Goal: Task Accomplishment & Management: Manage account settings

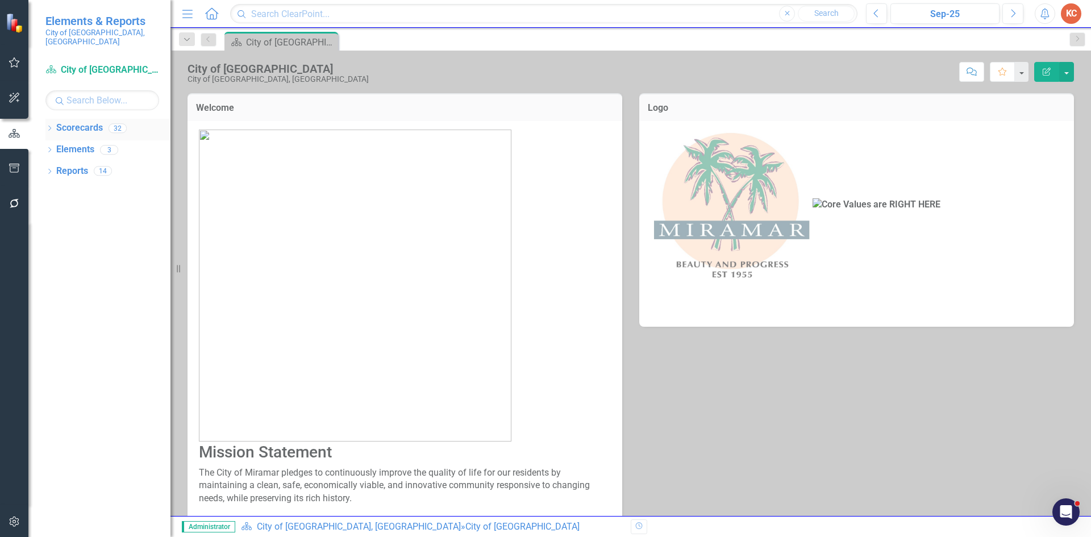
click at [99, 122] on link "Scorecards" at bounding box center [79, 128] width 47 height 13
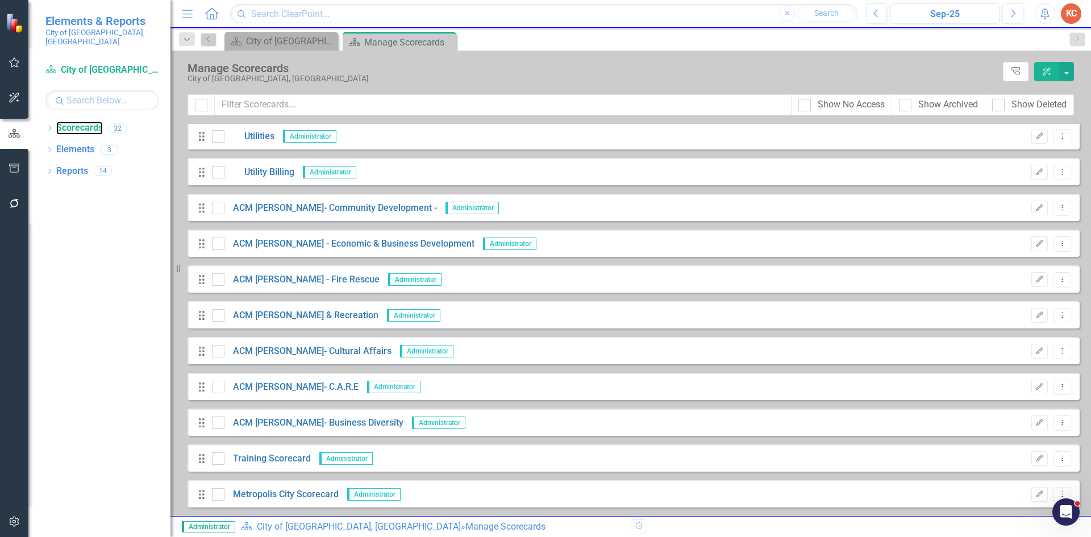
scroll to position [754, 0]
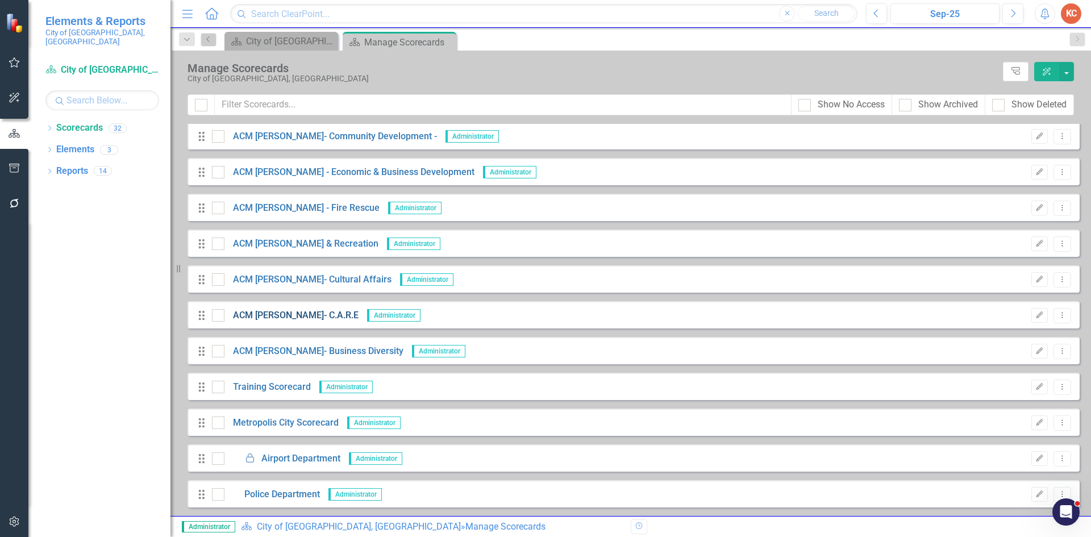
click at [283, 314] on link "ACM [PERSON_NAME]- C.A.R.E" at bounding box center [291, 315] width 134 height 13
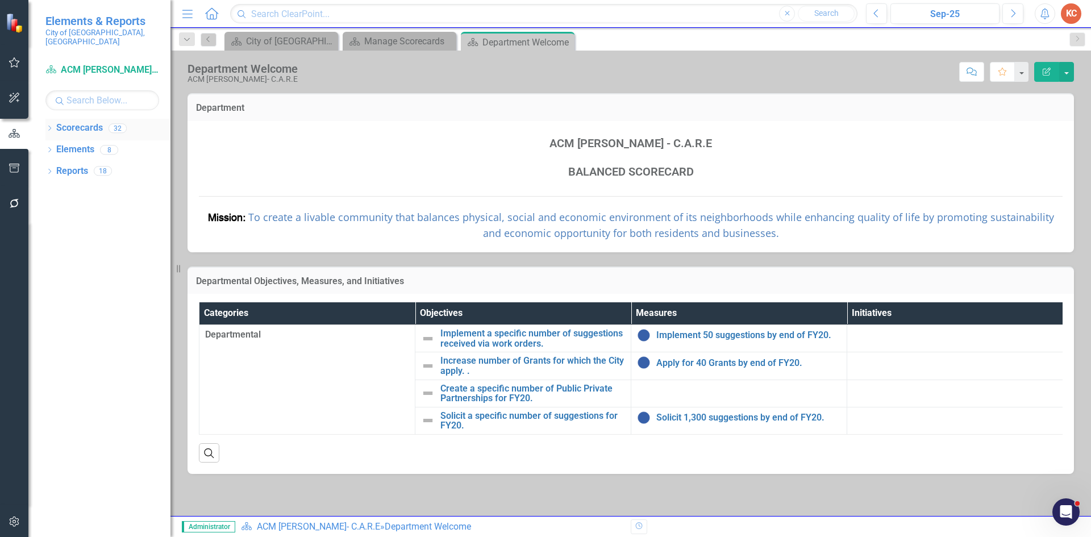
click at [91, 122] on link "Scorecards" at bounding box center [79, 128] width 47 height 13
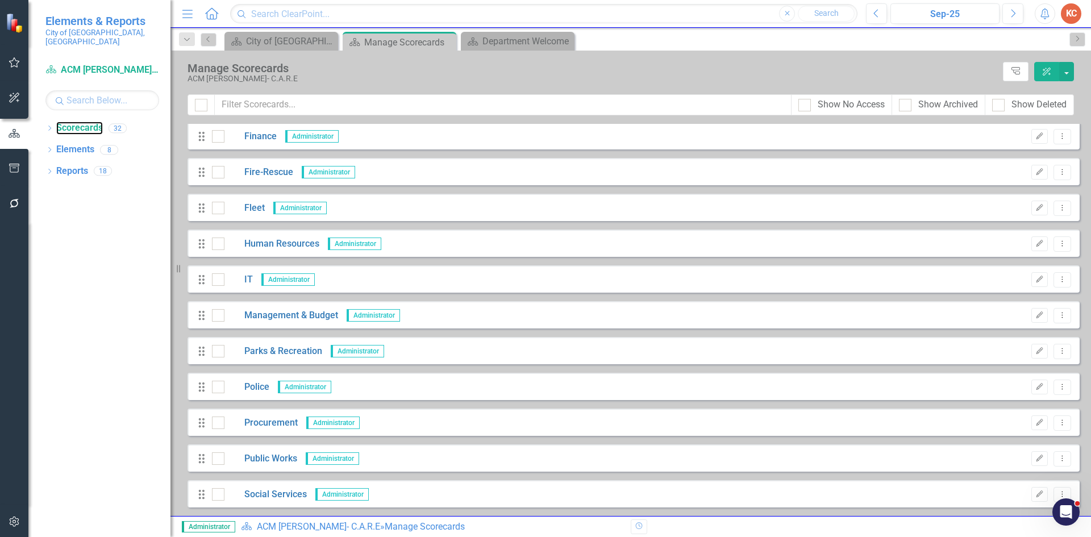
scroll to position [242, 0]
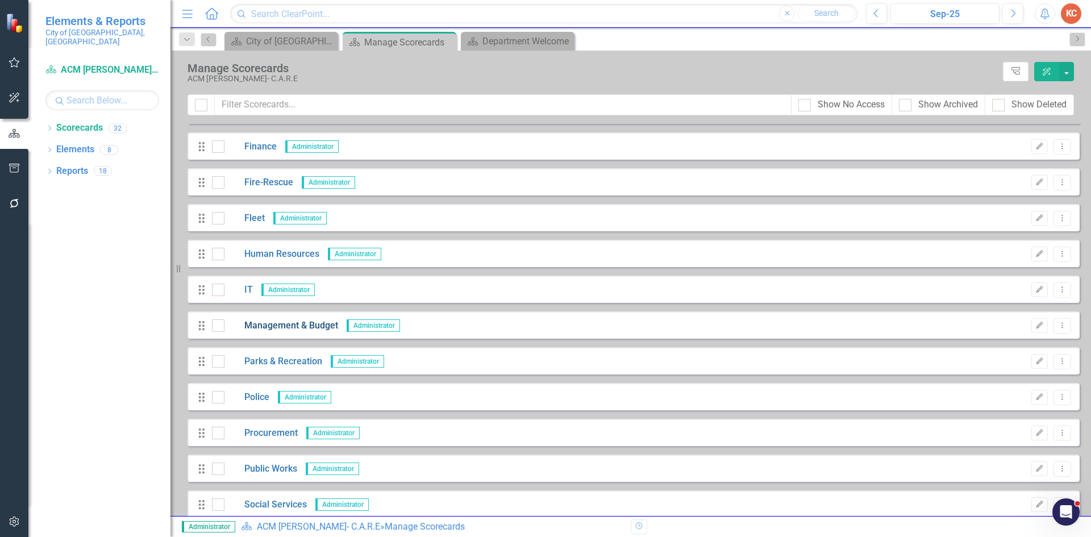
click at [295, 324] on link "Management & Budget" at bounding box center [281, 325] width 114 height 13
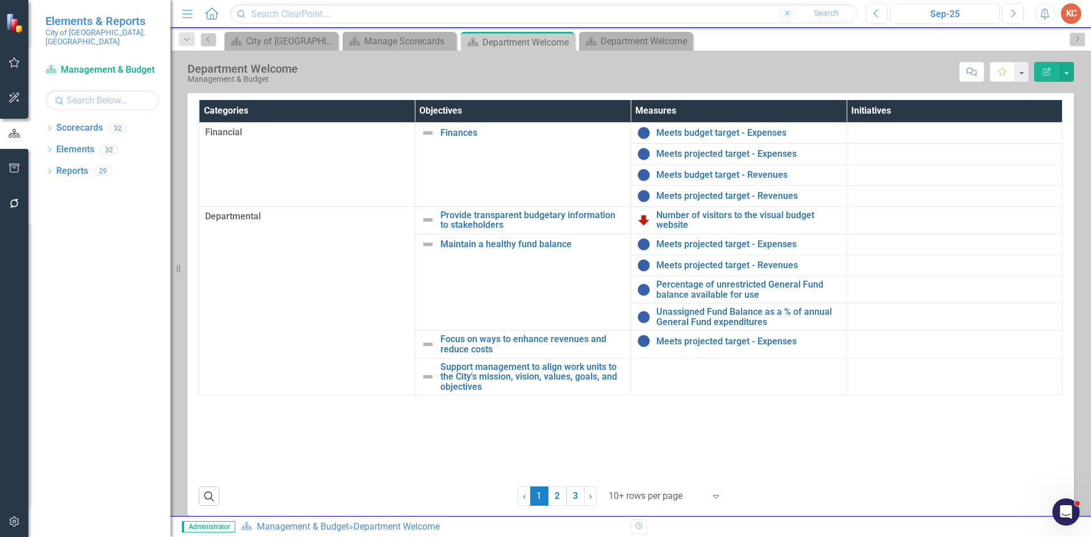
scroll to position [209, 0]
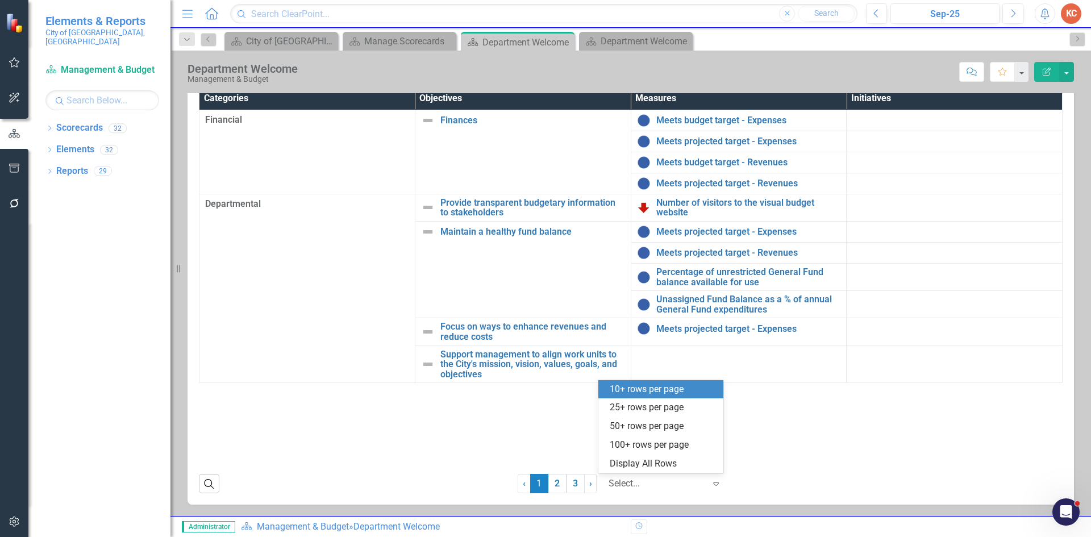
click at [704, 481] on div "Select..." at bounding box center [657, 484] width 108 height 20
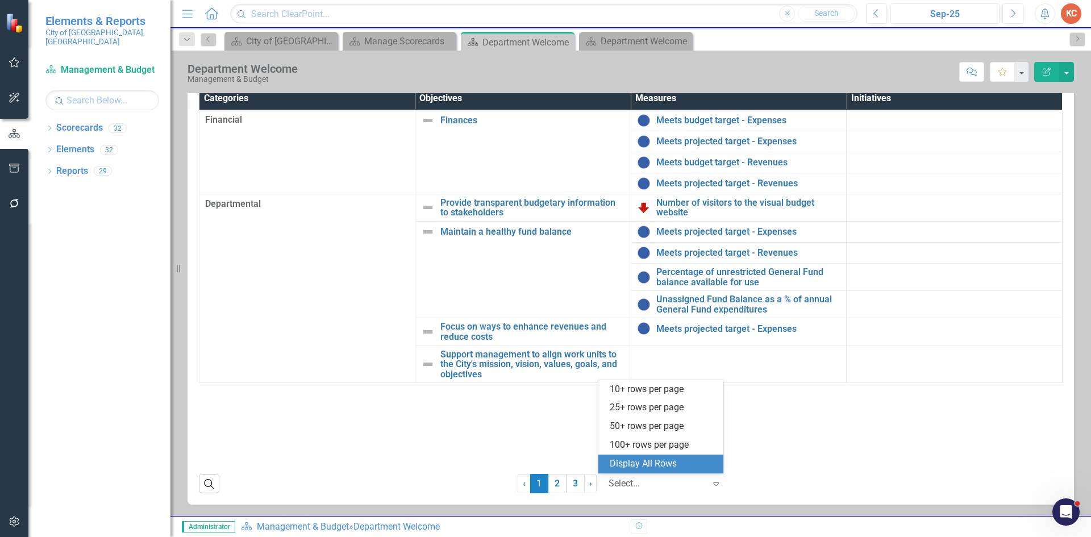
click at [642, 462] on div "Display All Rows" at bounding box center [663, 463] width 107 height 13
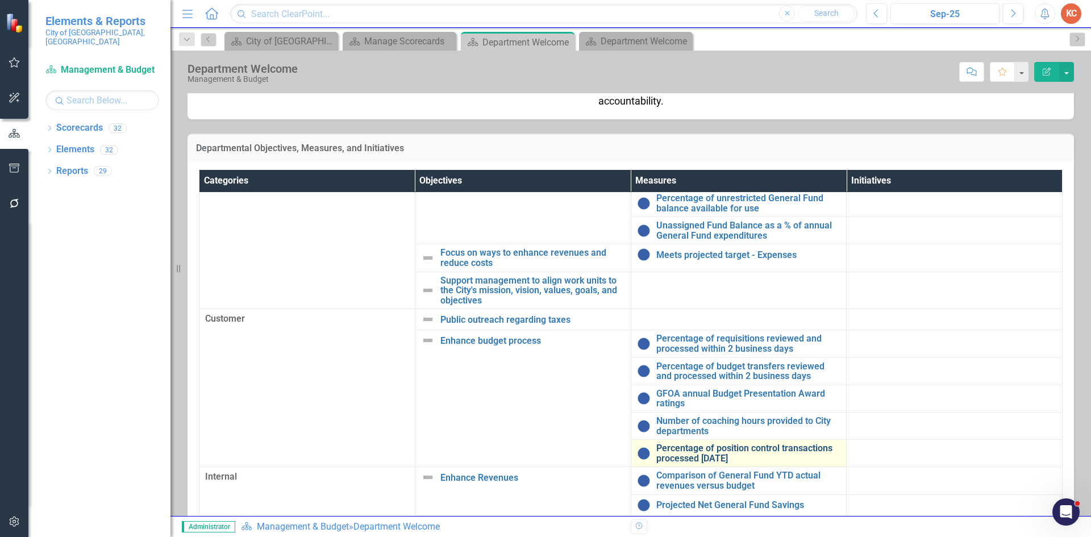
scroll to position [170, 0]
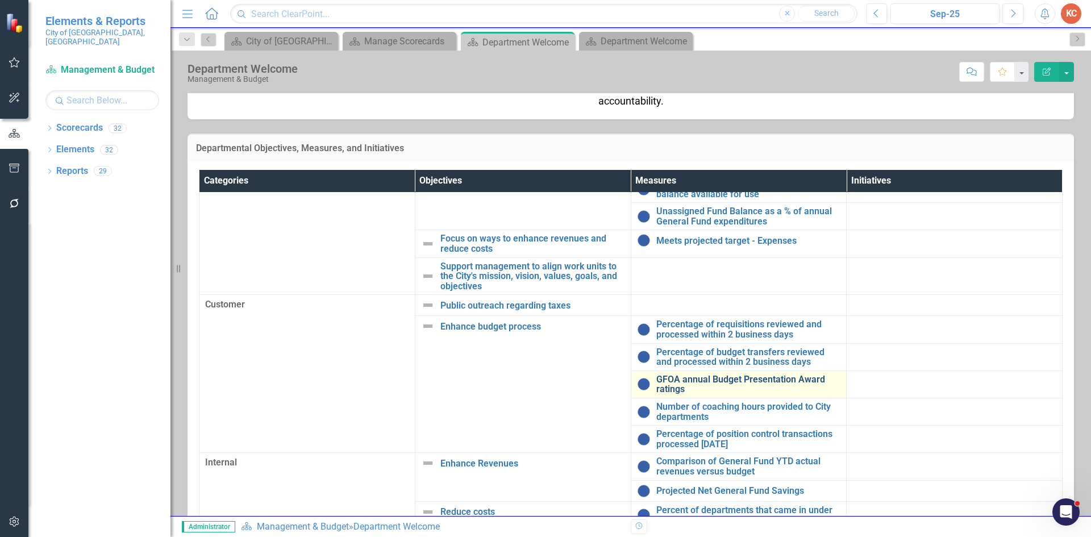
click at [720, 377] on link "GFOA annual Budget Presentation Award ratings" at bounding box center [748, 384] width 185 height 20
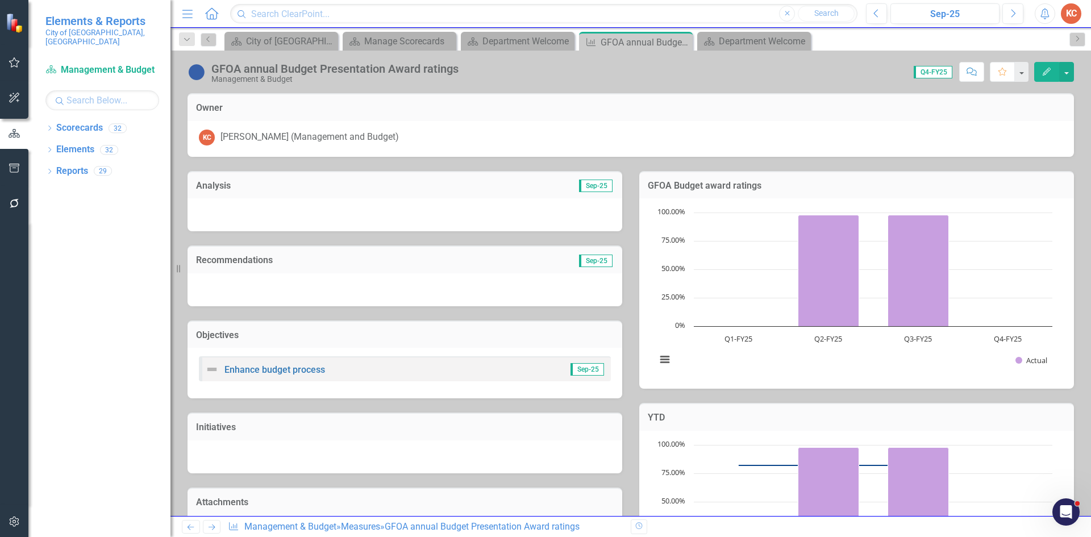
scroll to position [302, 0]
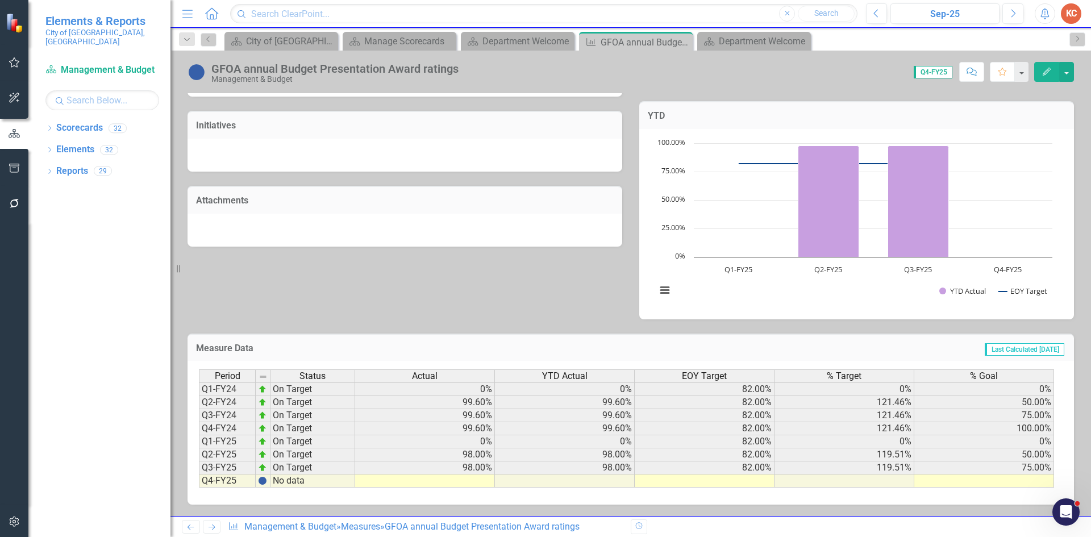
click at [459, 485] on td at bounding box center [425, 481] width 140 height 13
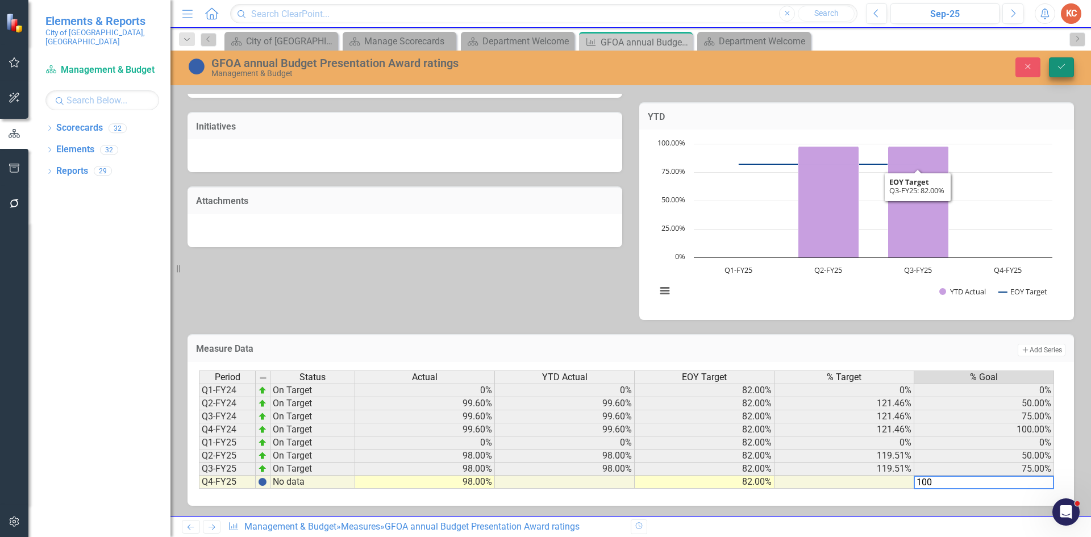
type textarea "100"
click at [1060, 70] on icon "Save" at bounding box center [1061, 67] width 10 height 8
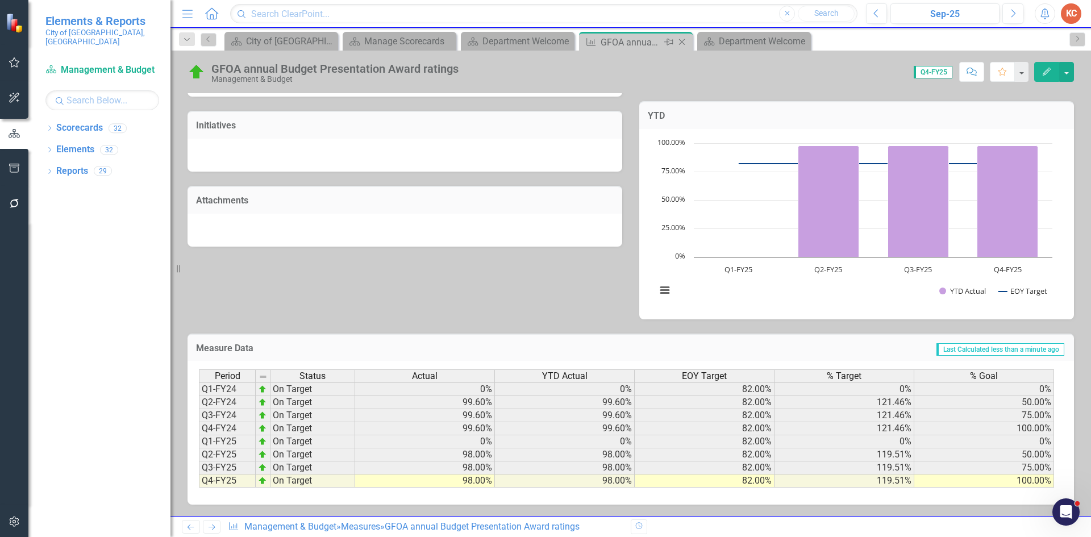
click at [680, 38] on icon "Close" at bounding box center [681, 42] width 11 height 9
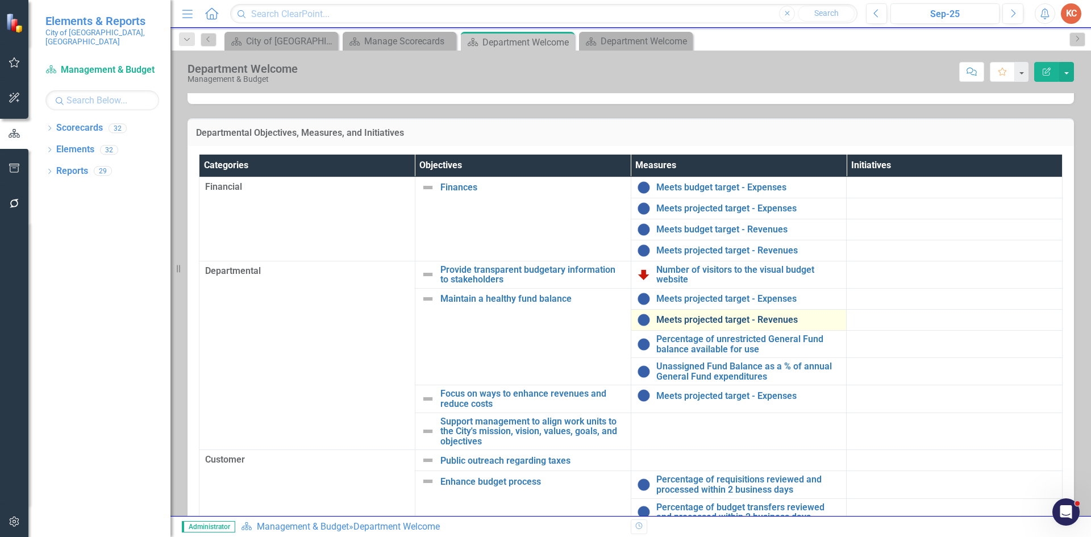
scroll to position [170, 0]
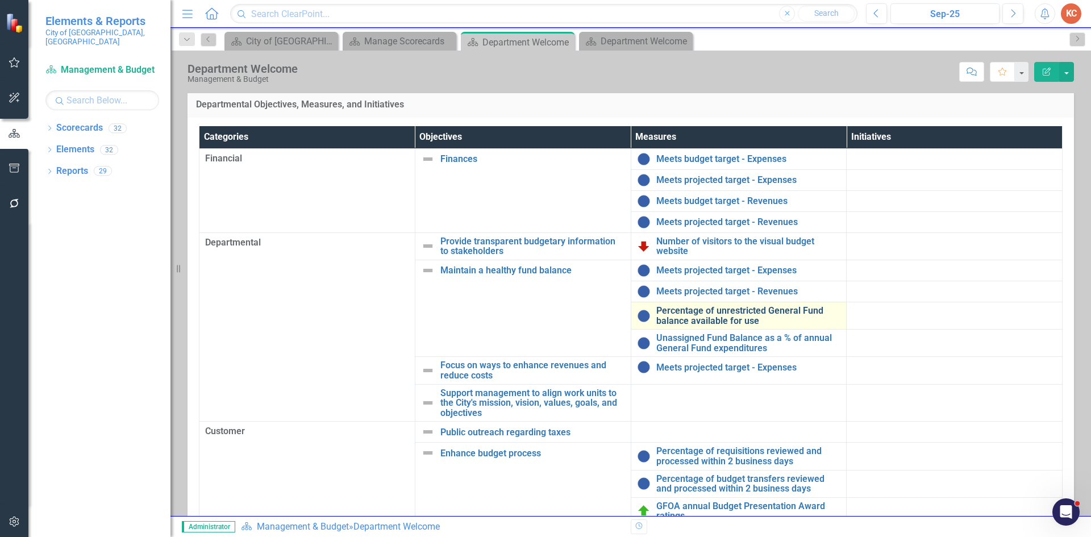
click at [708, 315] on link "Percentage of unrestricted General Fund balance available for use" at bounding box center [748, 316] width 185 height 20
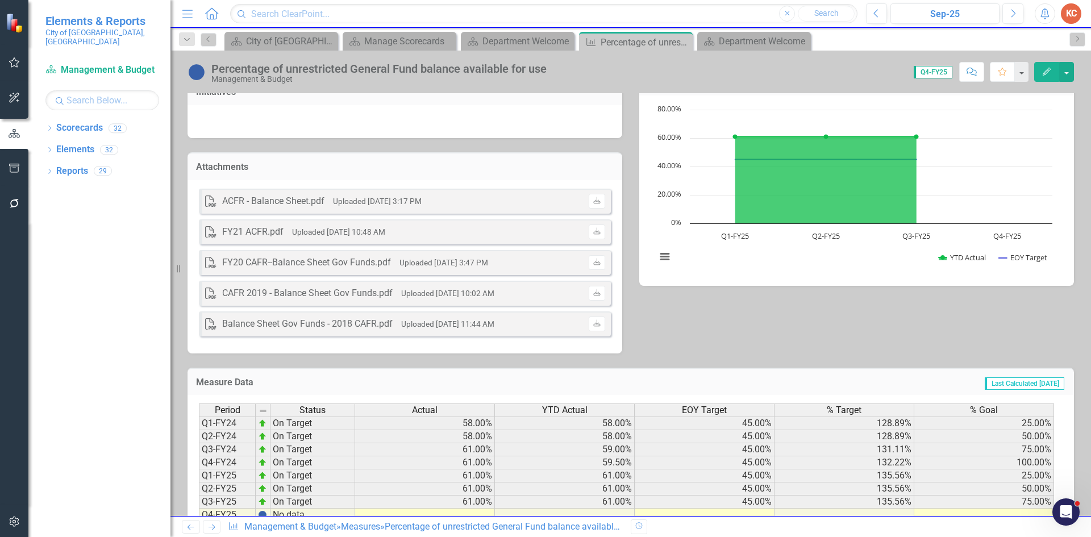
scroll to position [369, 0]
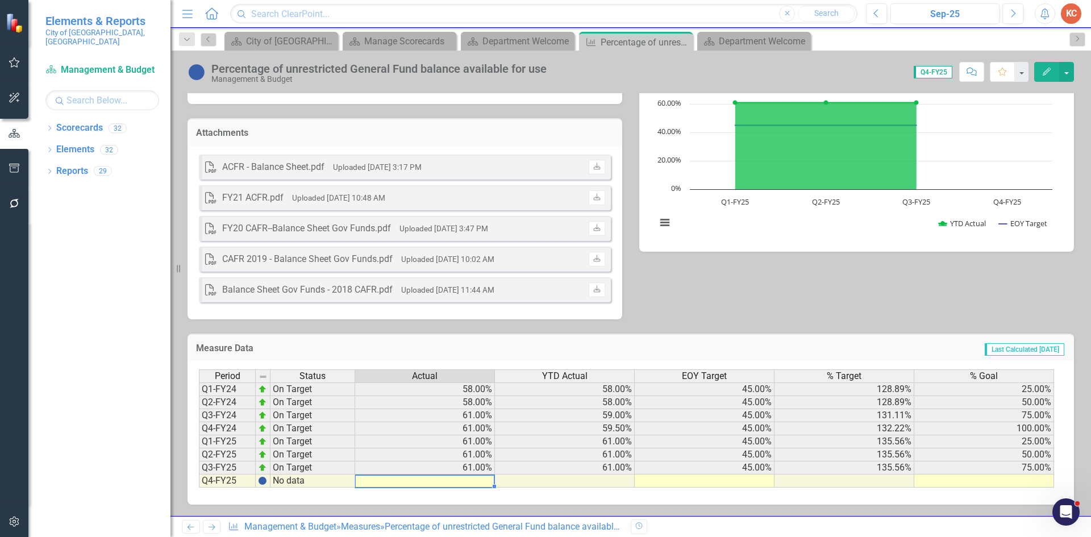
click at [481, 484] on td at bounding box center [425, 481] width 140 height 13
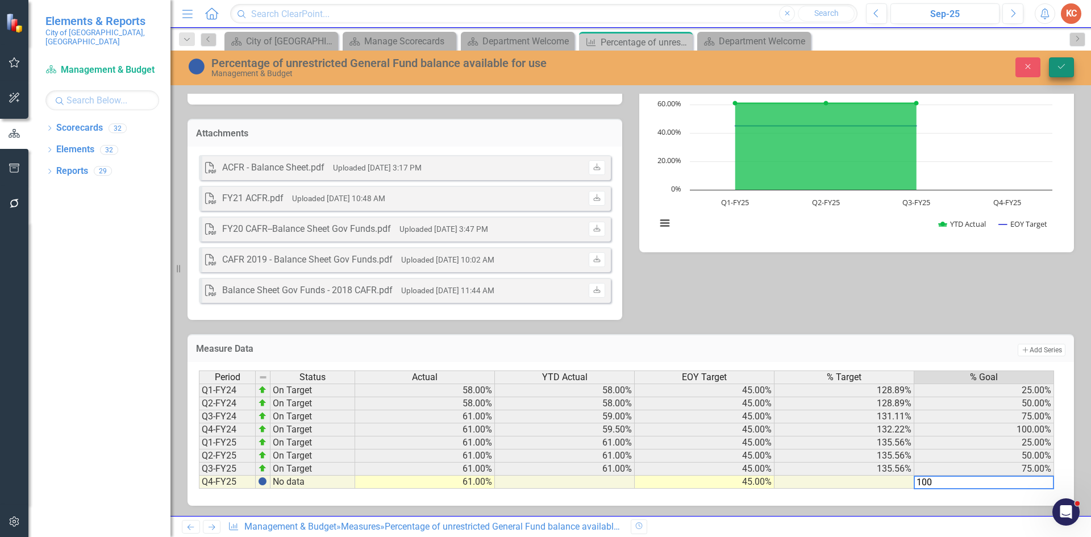
type textarea "100"
click at [1059, 75] on button "Save" at bounding box center [1061, 67] width 25 height 20
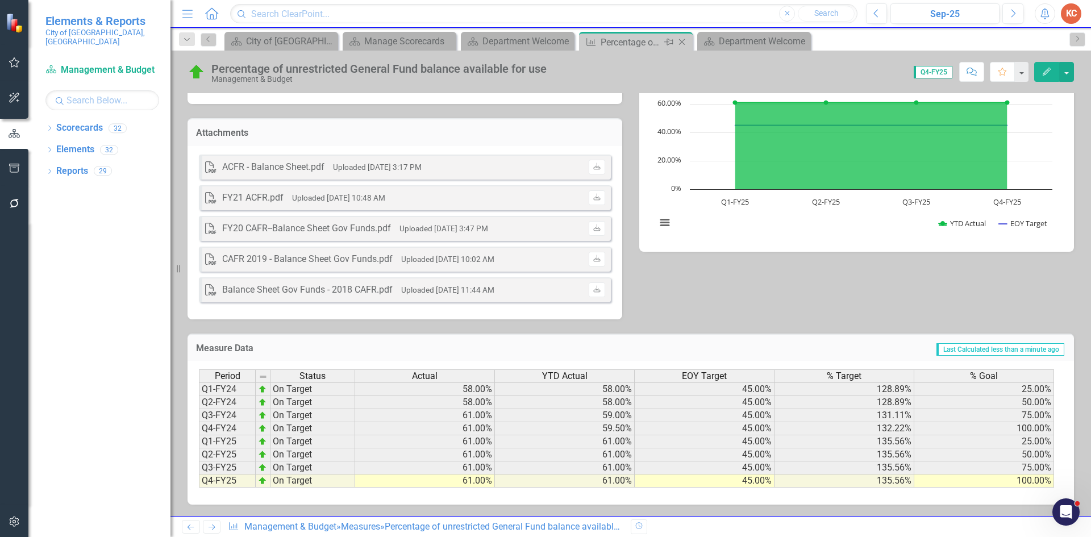
click at [685, 43] on icon "Close" at bounding box center [681, 42] width 11 height 9
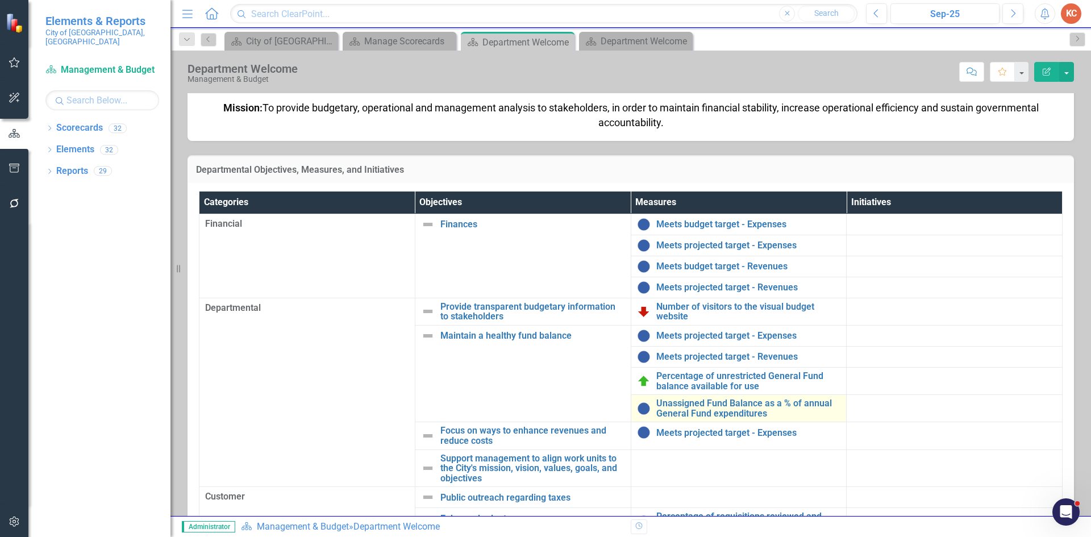
scroll to position [234, 0]
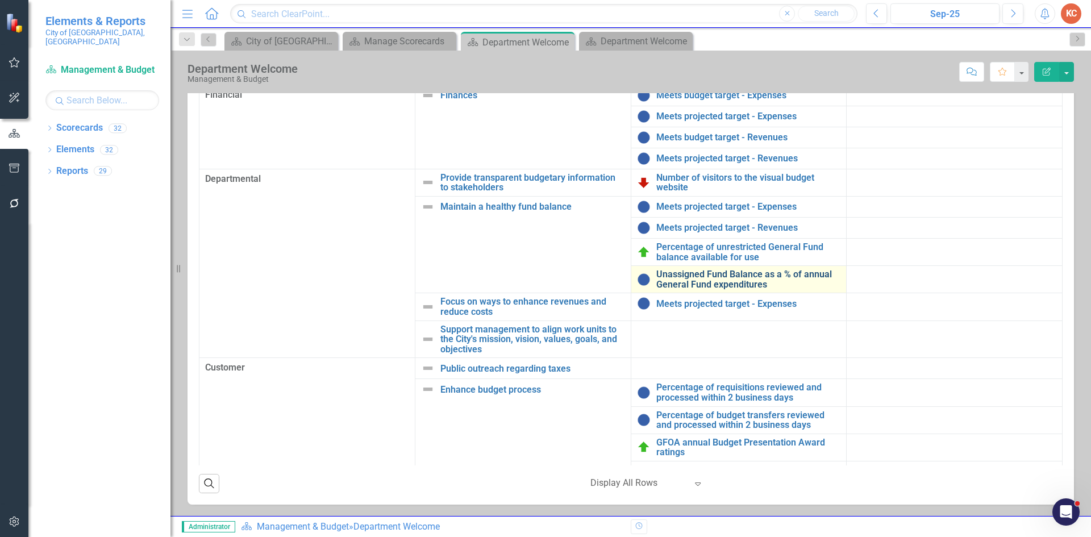
click at [717, 280] on link "Unassigned Fund Balance as a % of annual General Fund expenditures" at bounding box center [748, 279] width 185 height 20
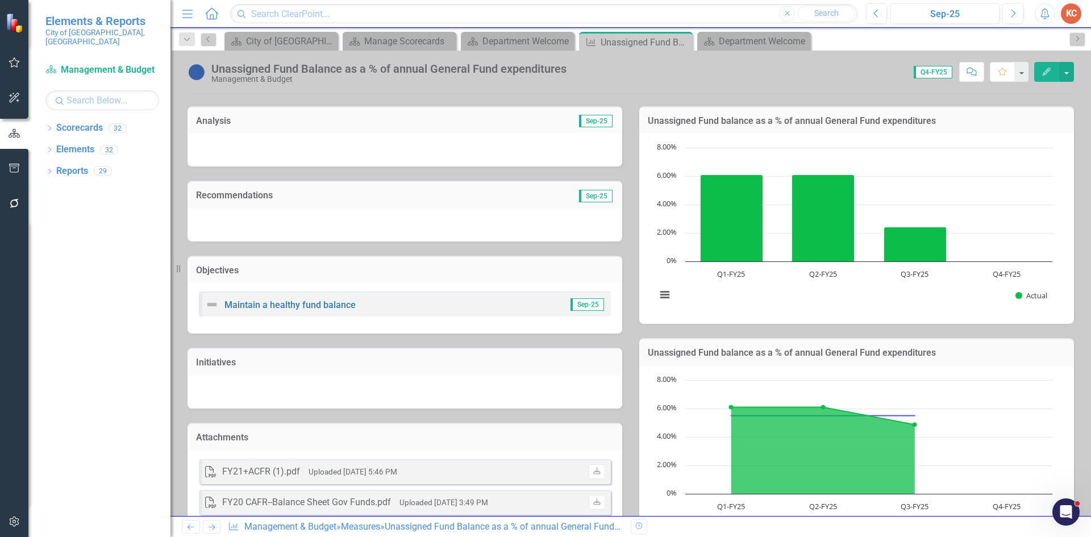
scroll to position [55, 0]
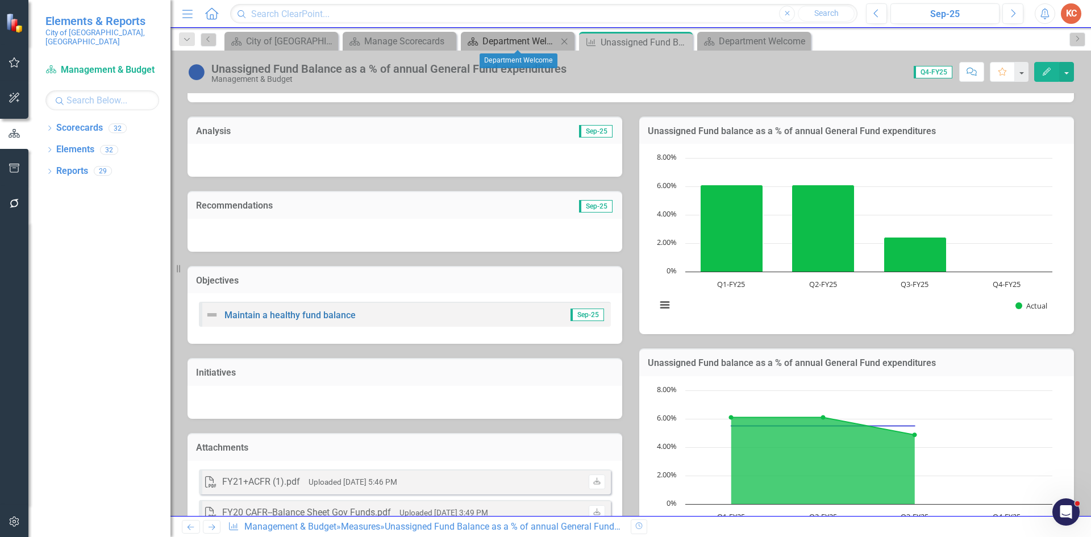
click at [519, 34] on div "Department Welcome" at bounding box center [519, 41] width 75 height 14
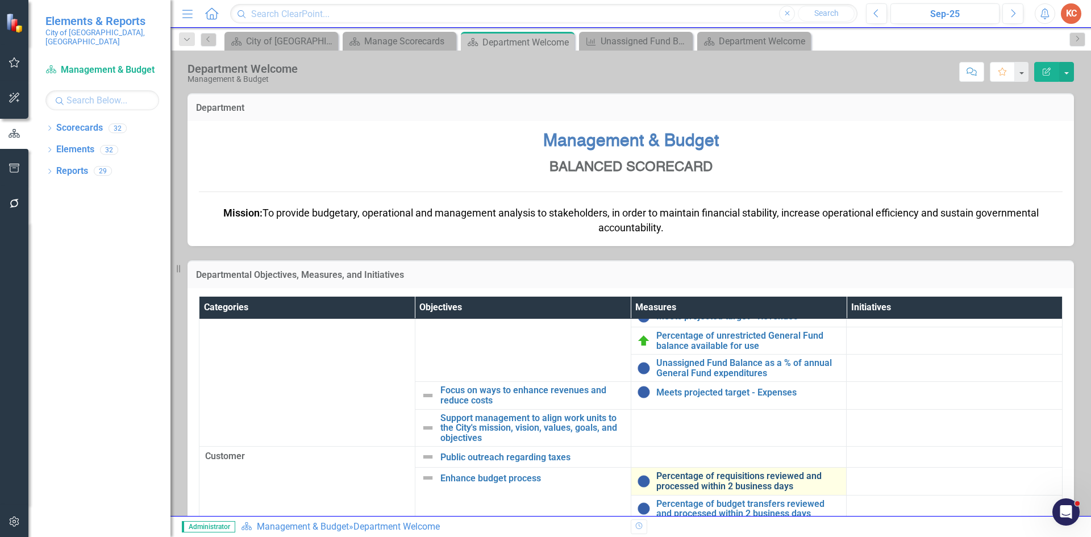
scroll to position [202, 0]
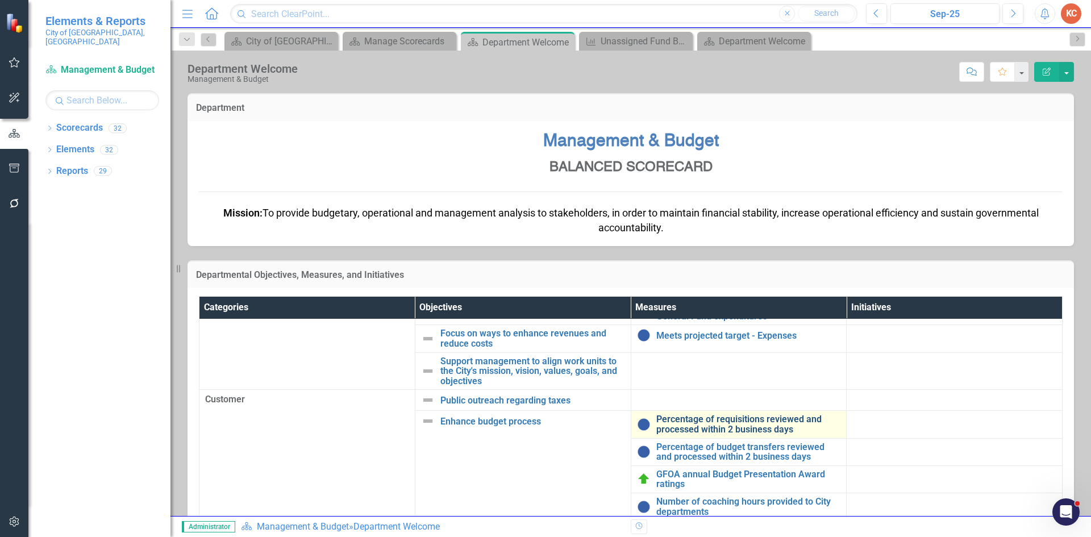
click at [739, 427] on link "Percentage of requisitions reviewed and processed within 2 business days" at bounding box center [748, 424] width 185 height 20
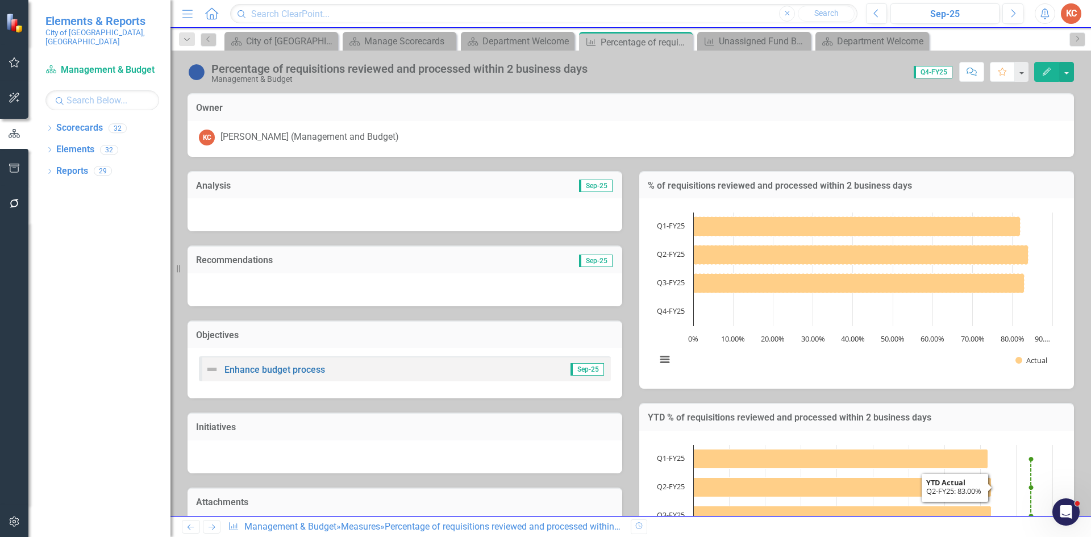
scroll to position [302, 0]
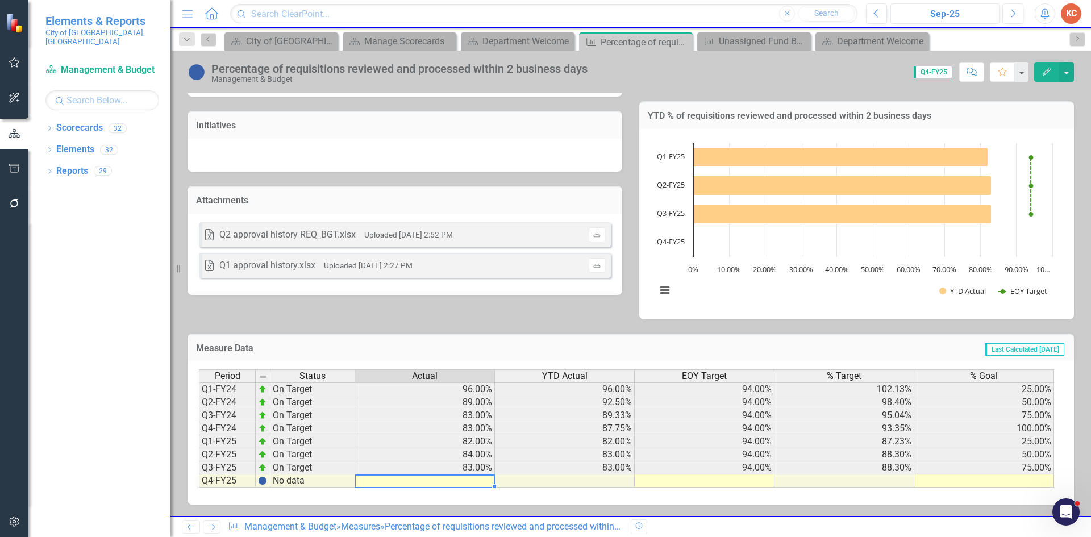
click at [468, 481] on td at bounding box center [425, 481] width 140 height 13
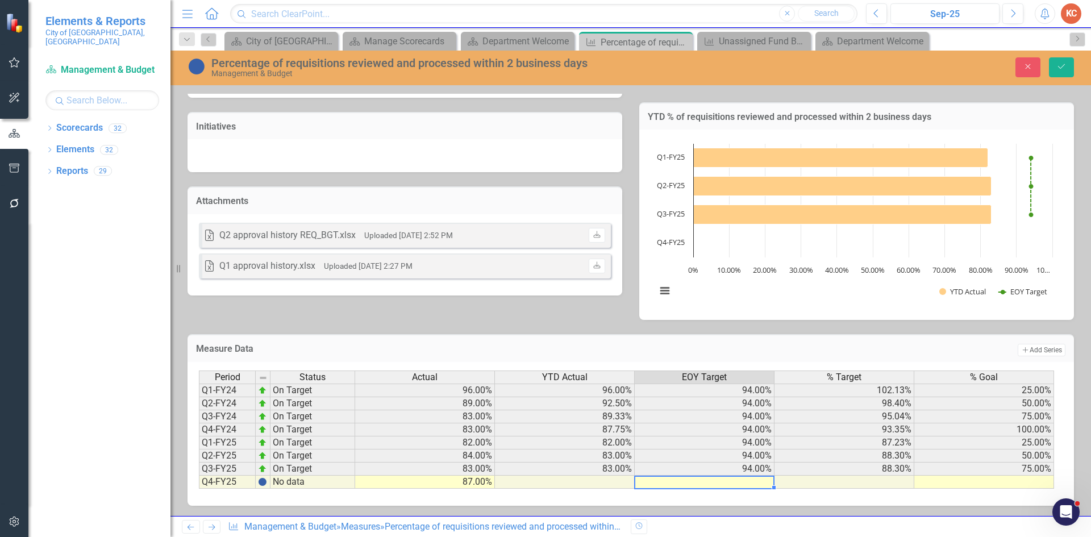
click at [752, 482] on td at bounding box center [705, 482] width 140 height 13
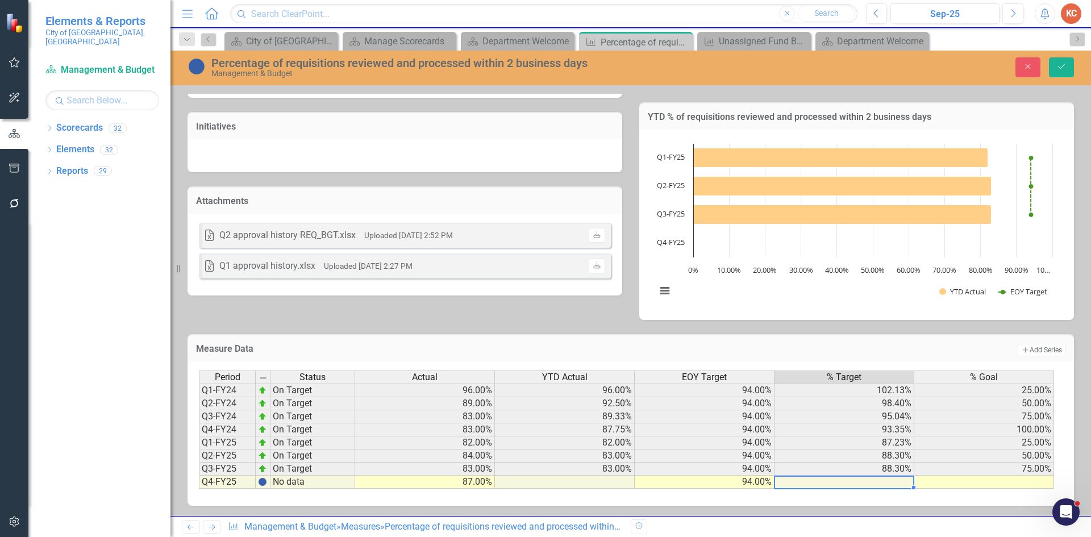
click at [867, 483] on td at bounding box center [845, 482] width 140 height 13
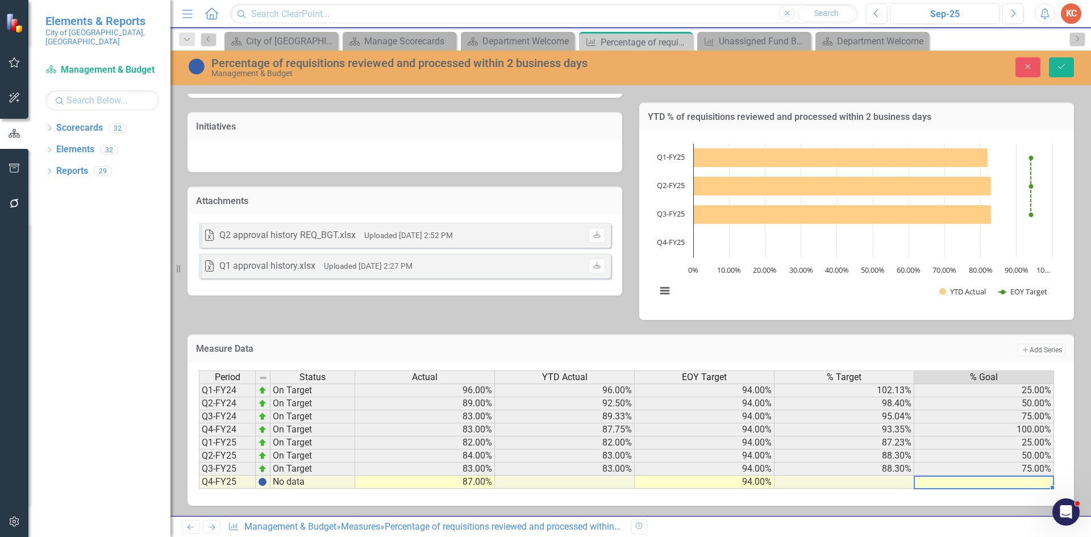
click at [958, 482] on td at bounding box center [984, 482] width 140 height 13
type textarea "100"
click at [1049, 53] on div "Percentage of requisitions reviewed and processed within 2 business days Manage…" at bounding box center [630, 68] width 921 height 35
drag, startPoint x: 1056, startPoint y: 69, endPoint x: 1063, endPoint y: 76, distance: 9.6
click at [1056, 69] on button "Save" at bounding box center [1061, 67] width 25 height 20
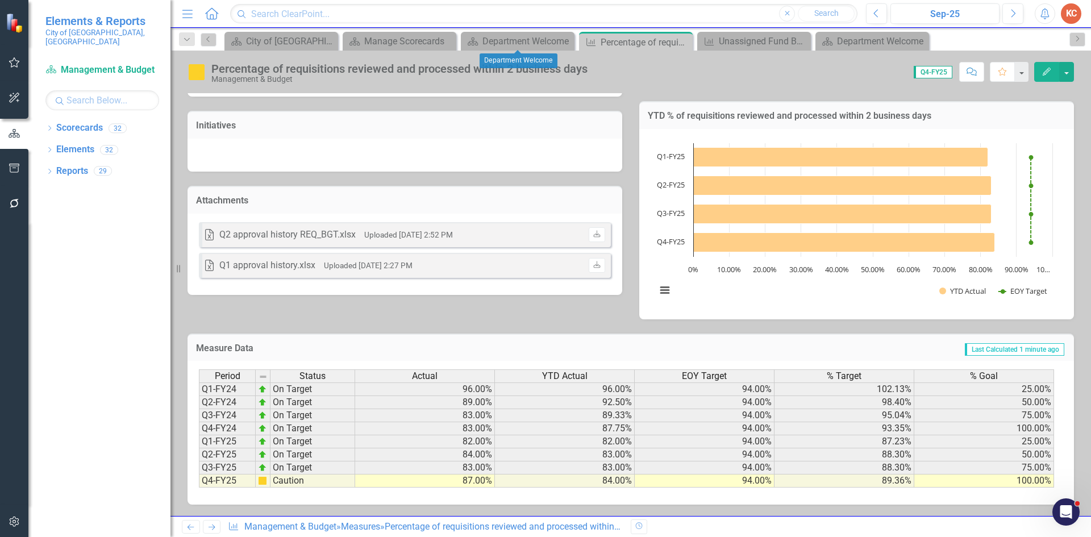
click at [480, 31] on div "Dropdown Search Scorecard City of Miramar Close Scorecard Manage Scorecards Clo…" at bounding box center [630, 39] width 921 height 23
click at [482, 38] on link "Scorecard Department Welcome" at bounding box center [511, 41] width 94 height 14
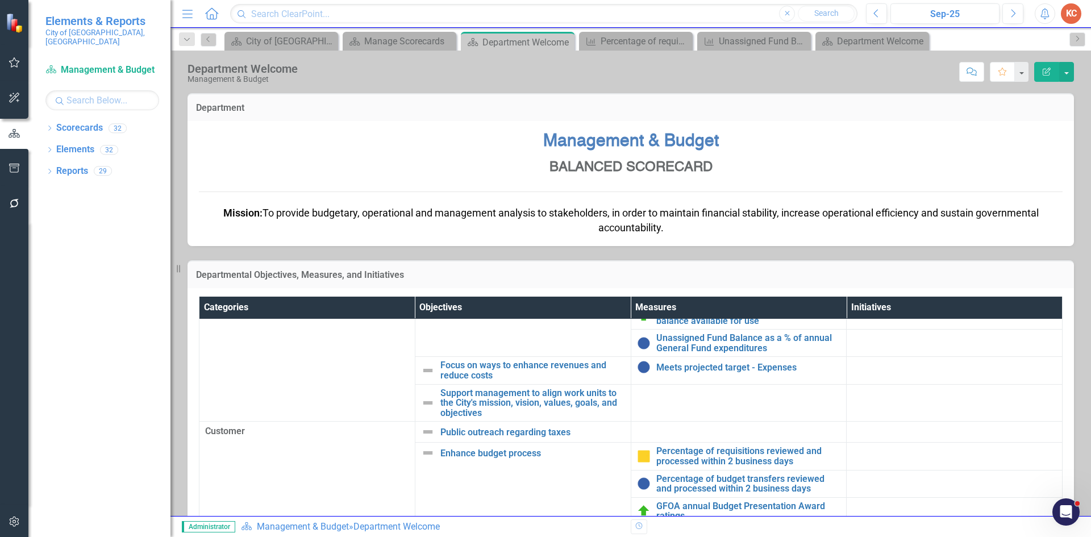
scroll to position [202, 0]
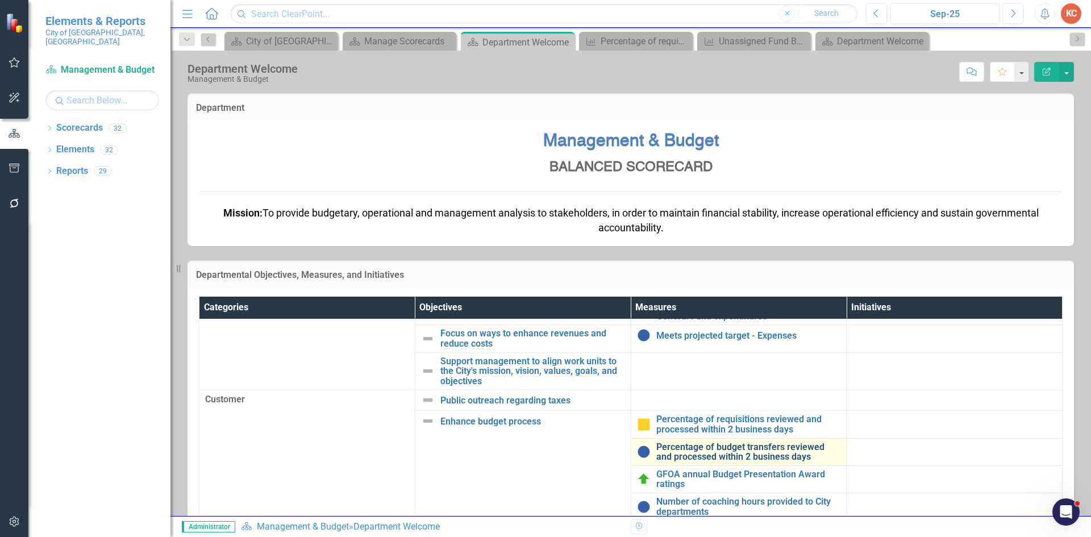
click at [766, 451] on link "Percentage of budget transfers reviewed and processed within 2 business days" at bounding box center [748, 452] width 185 height 20
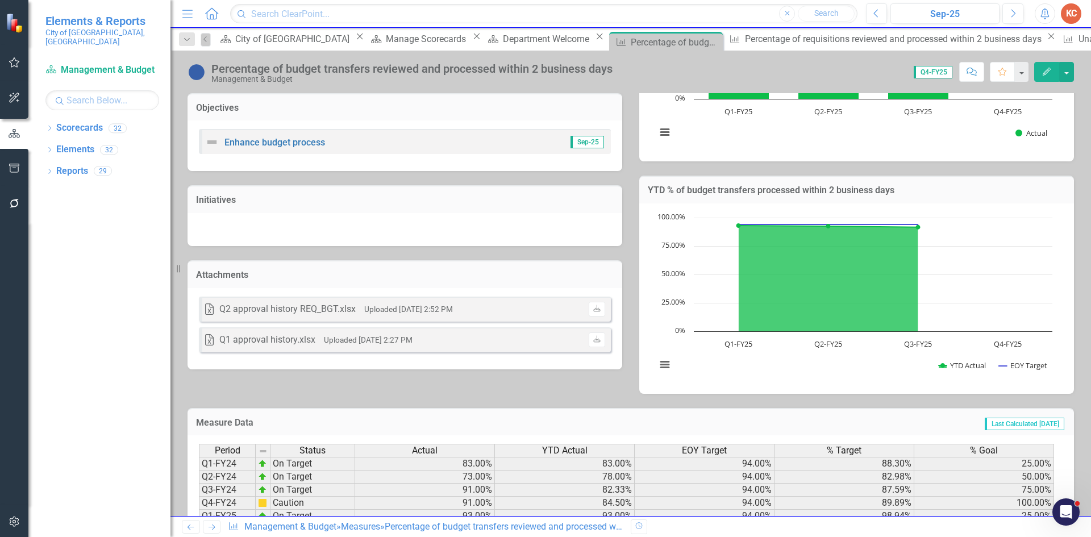
scroll to position [302, 0]
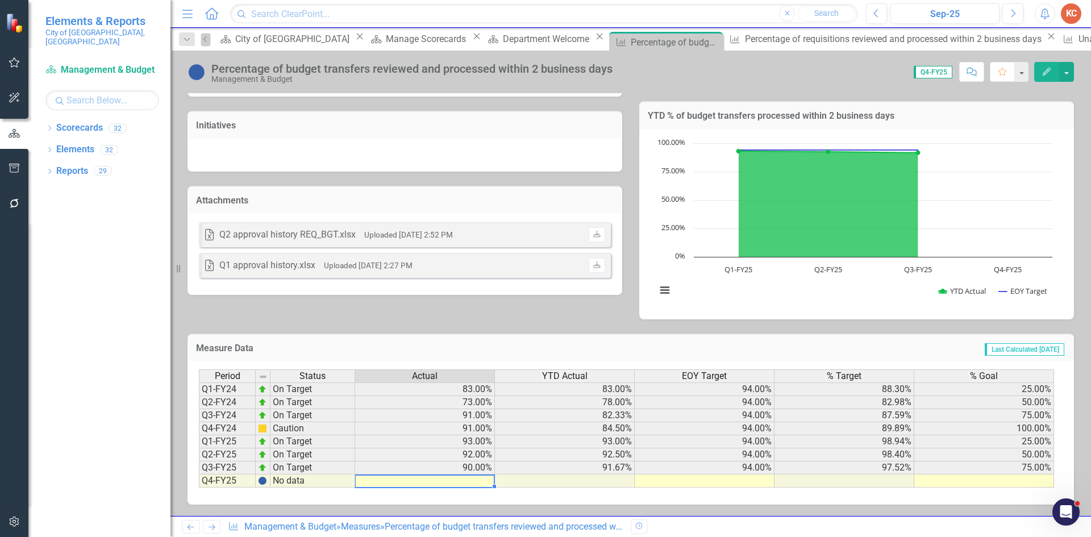
click at [477, 479] on td at bounding box center [425, 481] width 140 height 13
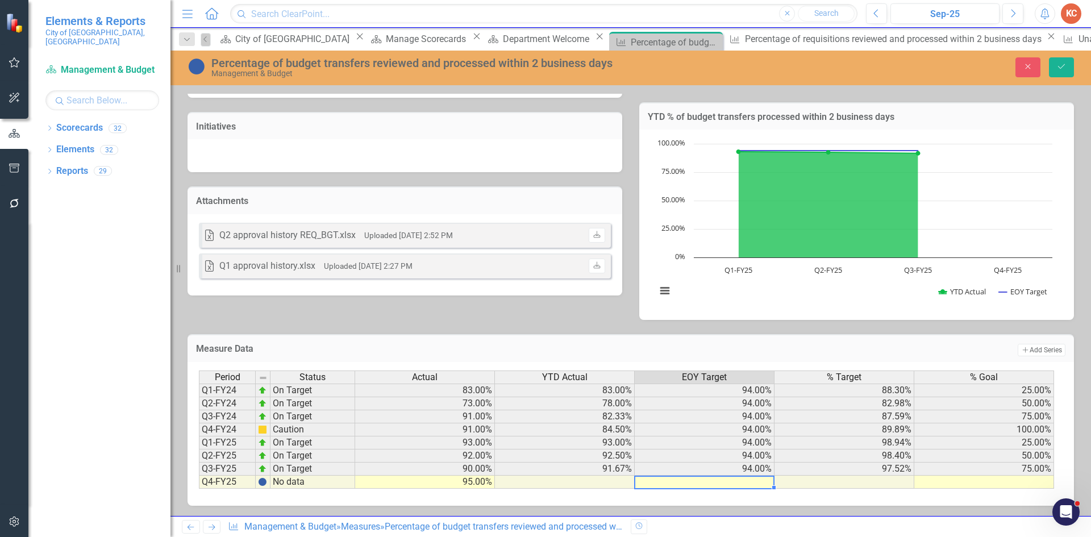
click at [708, 482] on td at bounding box center [705, 482] width 140 height 13
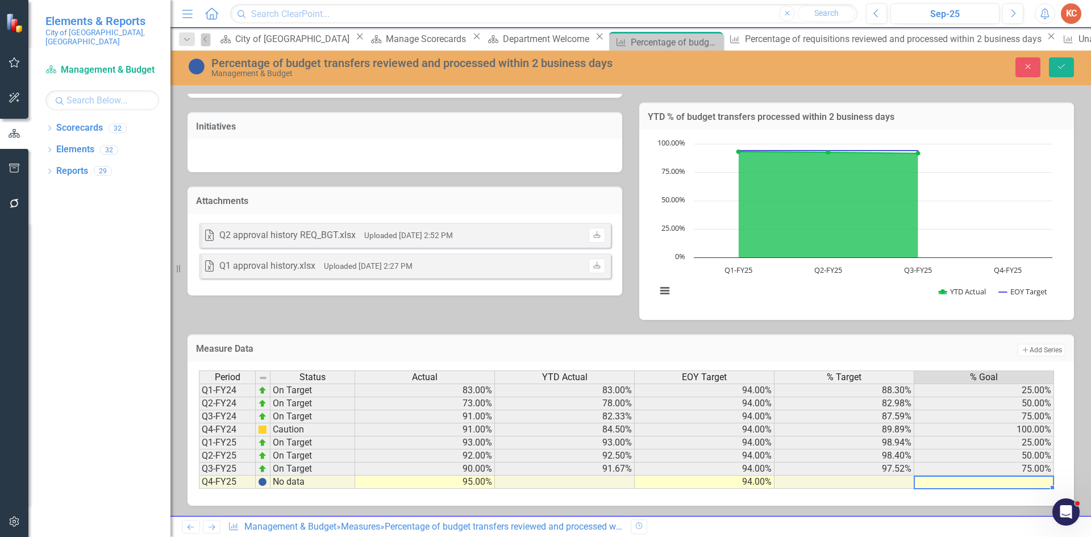
click at [940, 484] on td at bounding box center [984, 482] width 140 height 13
type textarea "100"
click at [1060, 64] on icon "Save" at bounding box center [1061, 67] width 10 height 8
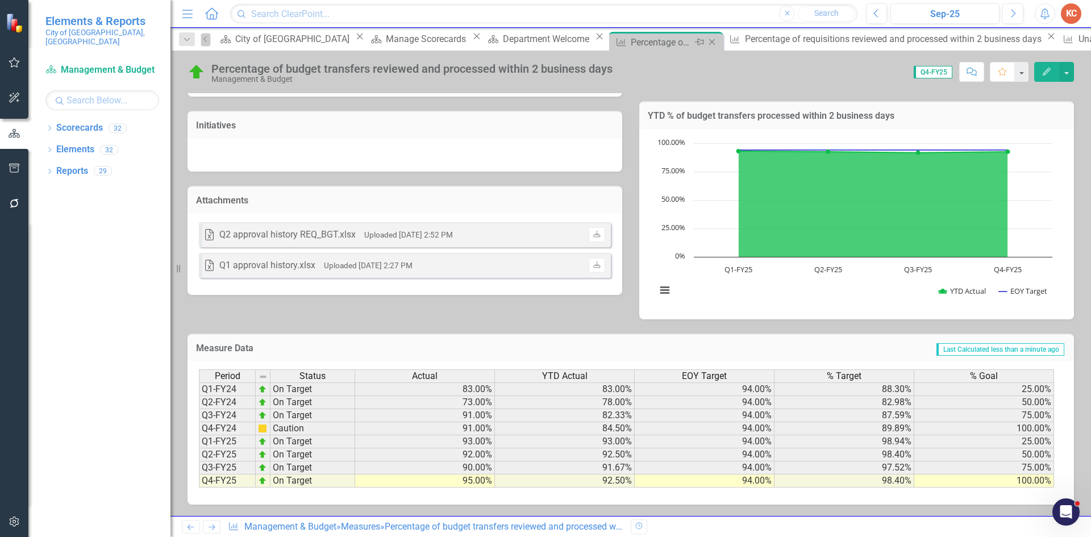
click at [706, 41] on icon "Close" at bounding box center [711, 42] width 11 height 9
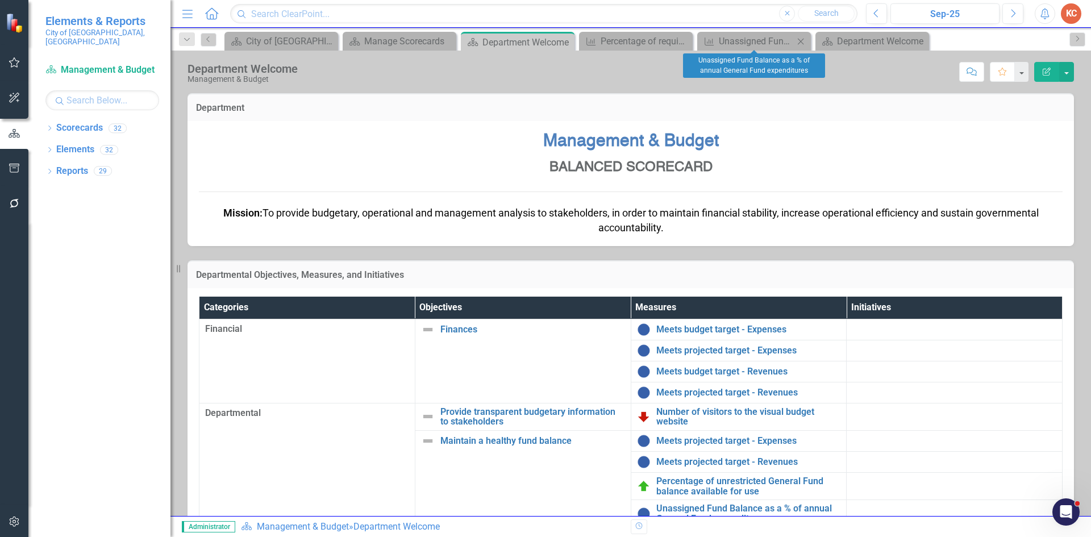
click at [751, 49] on div "Measure Unassigned Fund Balance as a % of annual General Fund expenditures Close" at bounding box center [754, 41] width 114 height 19
click at [744, 39] on div "Unassigned Fund Balance as a % of annual General Fund expenditures" at bounding box center [756, 41] width 75 height 14
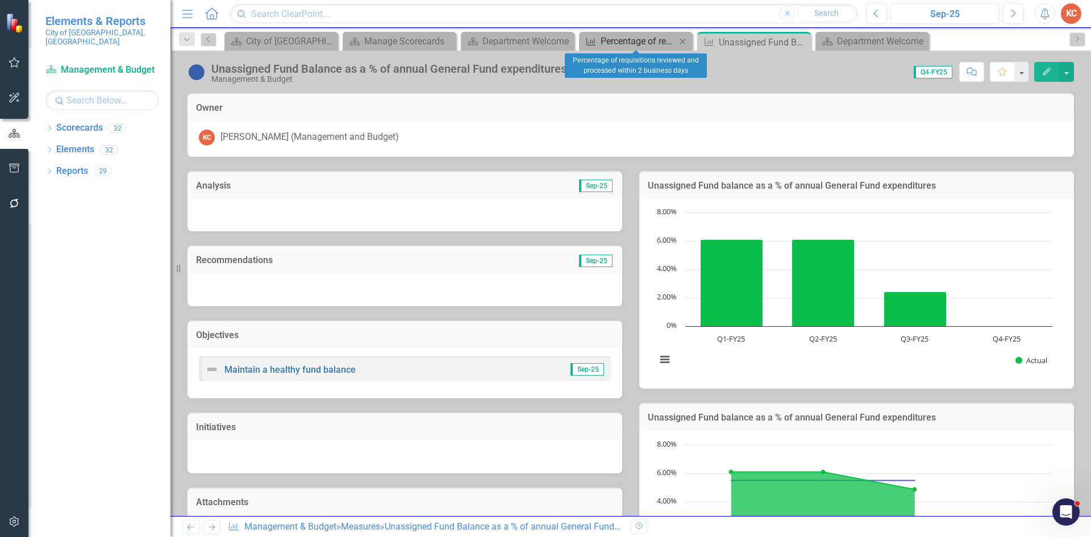
click at [624, 38] on div "Percentage of requisitions reviewed and processed within 2 business days" at bounding box center [638, 41] width 75 height 14
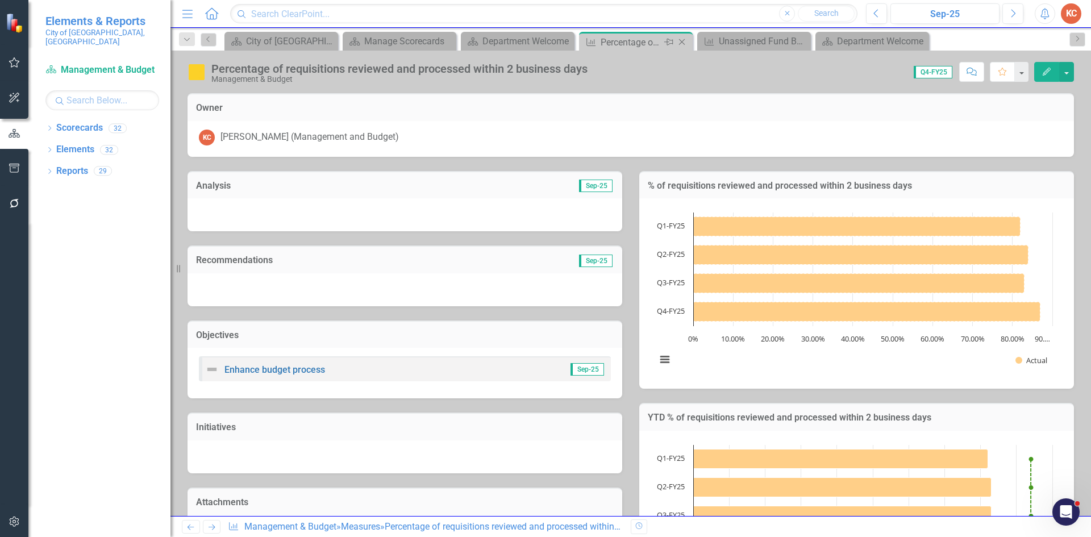
click at [681, 42] on icon "Close" at bounding box center [681, 42] width 11 height 9
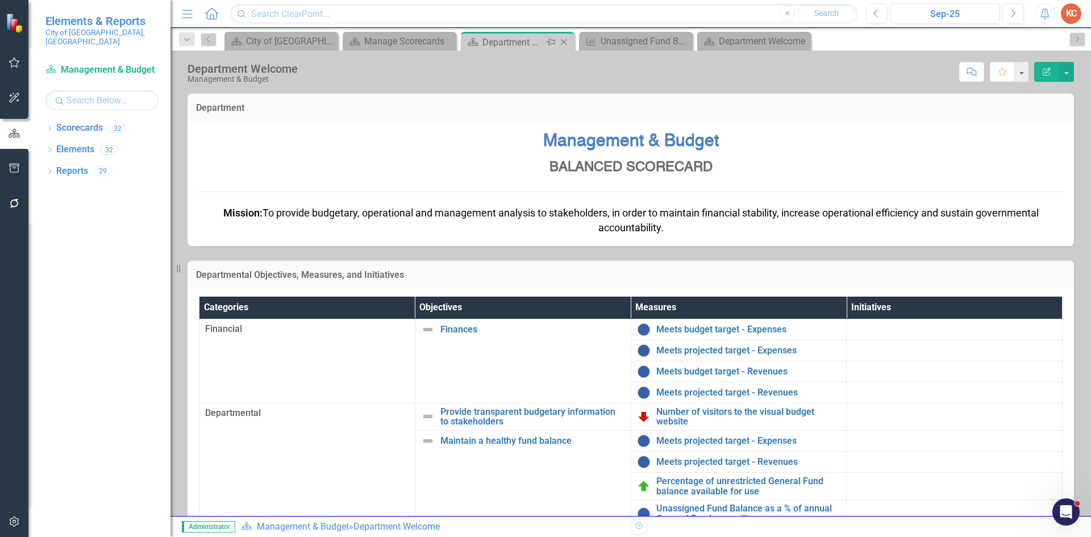
drag, startPoint x: 526, startPoint y: 43, endPoint x: 531, endPoint y: 39, distance: 6.0
click at [526, 41] on div "Department Welcome" at bounding box center [512, 42] width 61 height 14
click at [60, 143] on link "Elements" at bounding box center [75, 149] width 38 height 13
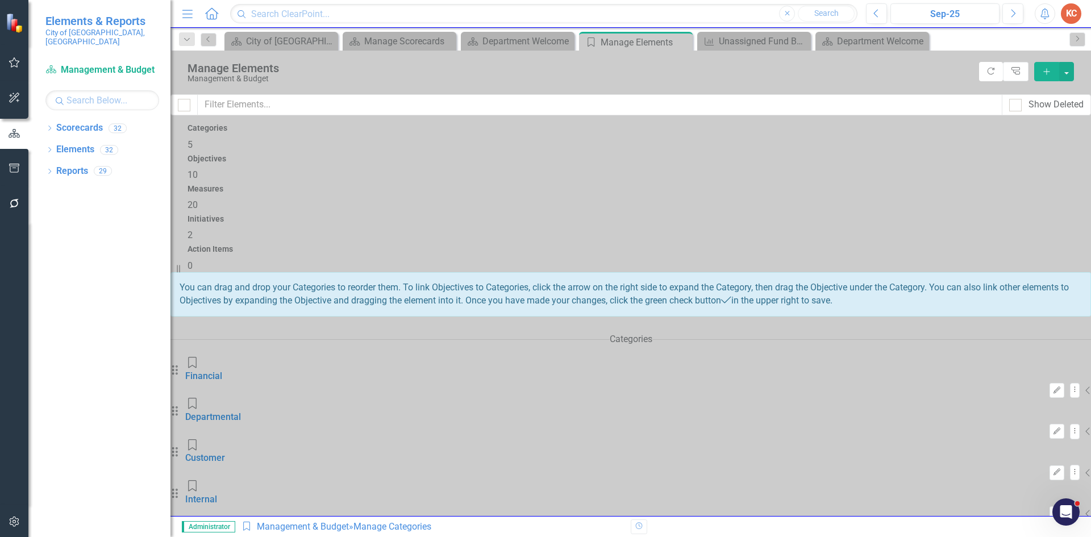
click at [637, 185] on h4 "Measures" at bounding box center [631, 189] width 887 height 9
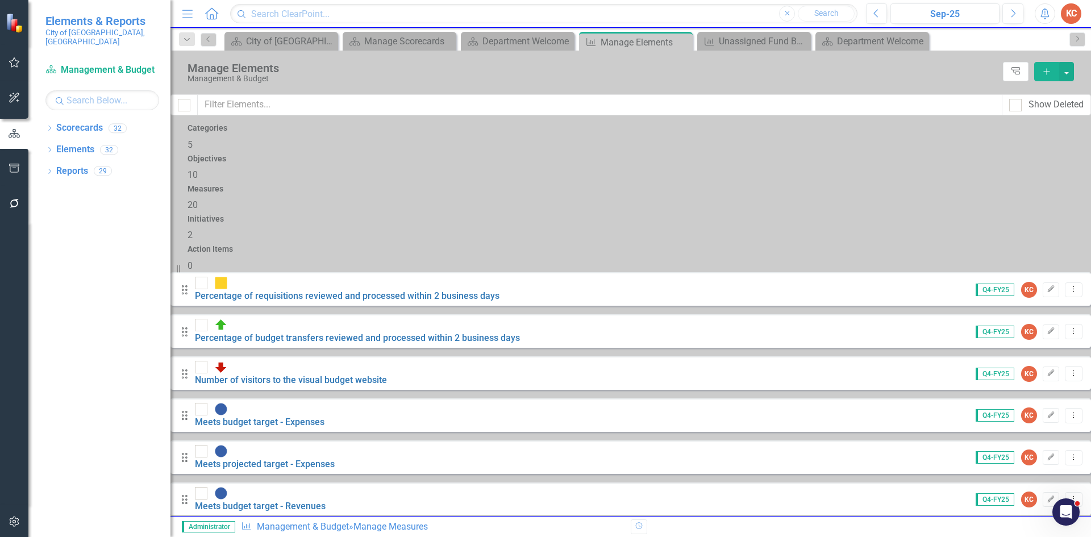
scroll to position [235, 0]
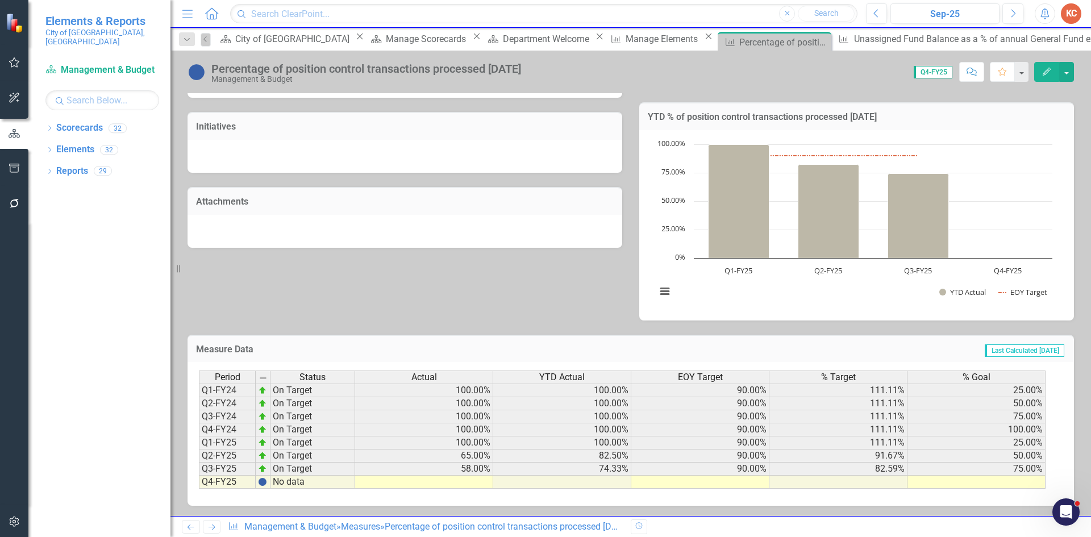
scroll to position [302, 0]
click at [473, 482] on td at bounding box center [425, 481] width 140 height 13
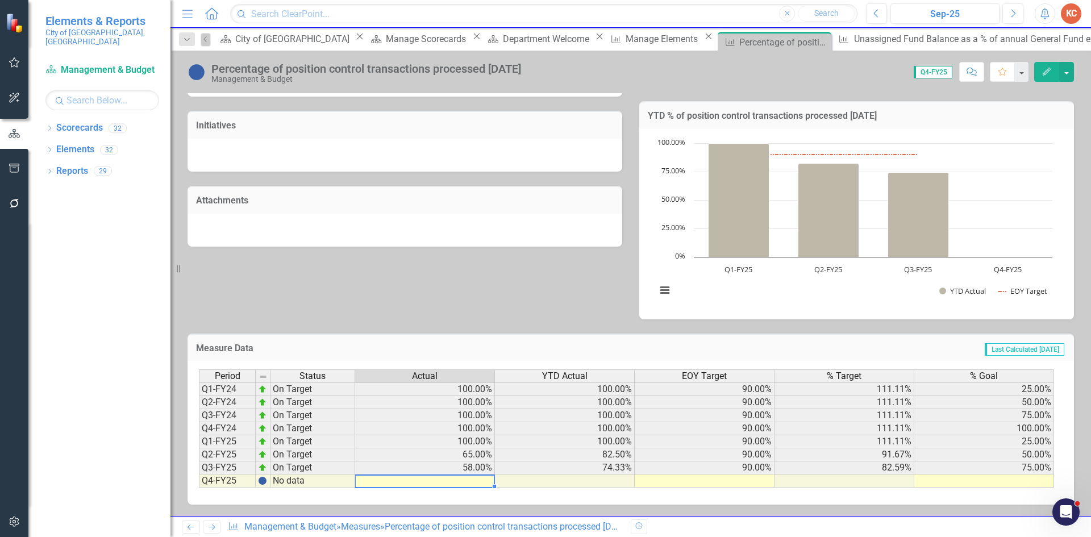
click at [485, 480] on tr "Q4-FY25 No data" at bounding box center [626, 481] width 855 height 13
click at [472, 478] on td at bounding box center [425, 481] width 140 height 13
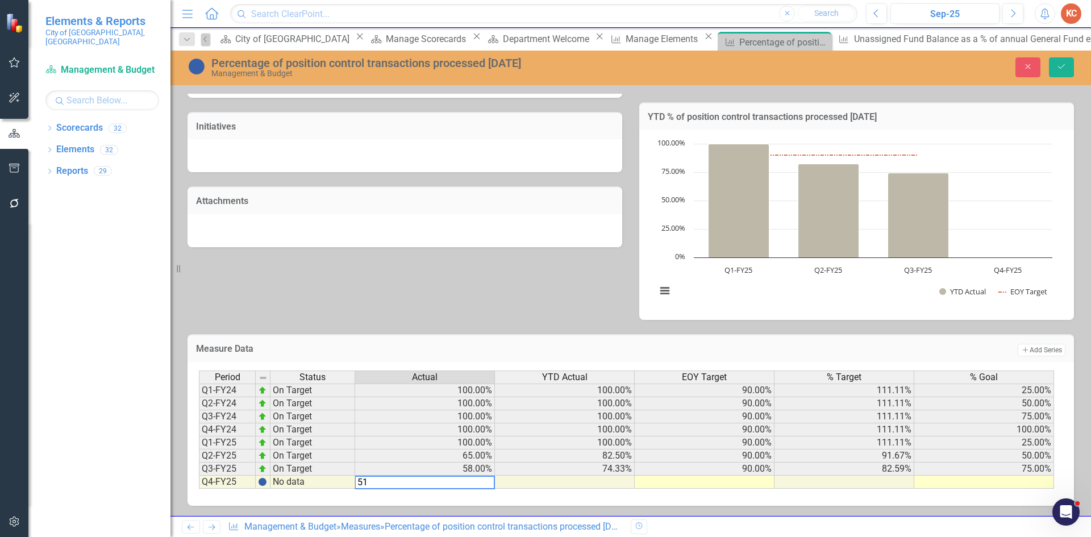
click at [760, 484] on td at bounding box center [705, 482] width 140 height 13
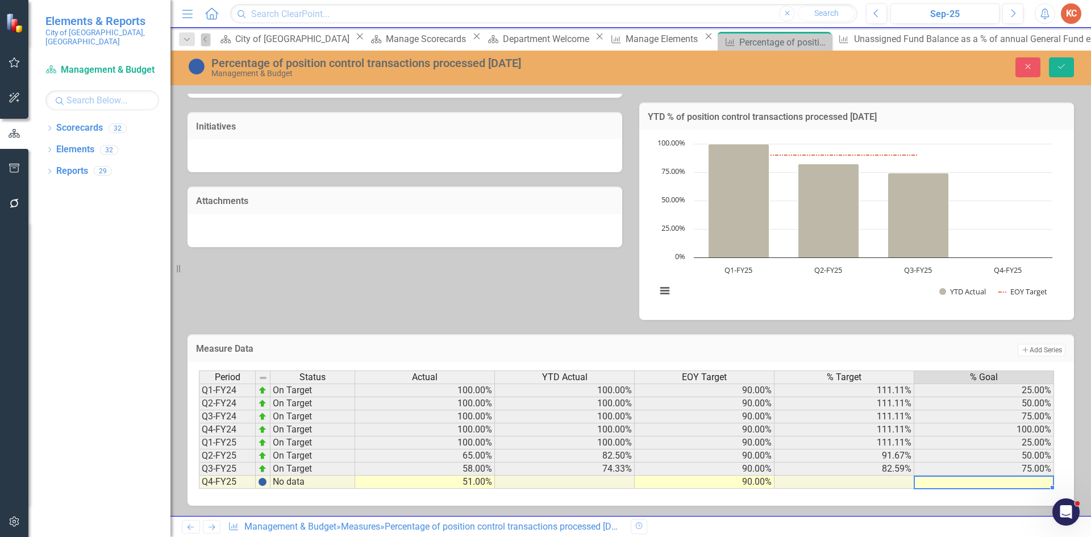
drag, startPoint x: 989, startPoint y: 482, endPoint x: 968, endPoint y: 482, distance: 21.6
click at [988, 482] on td at bounding box center [984, 482] width 140 height 13
type textarea "100"
click at [1055, 70] on button "Save" at bounding box center [1061, 67] width 25 height 20
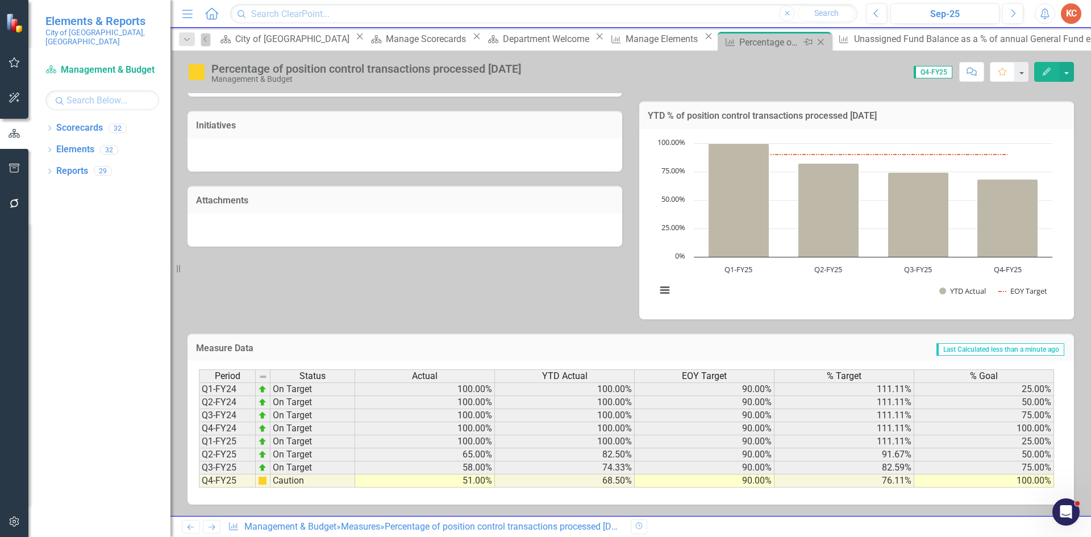
click at [815, 41] on icon "Close" at bounding box center [820, 42] width 11 height 9
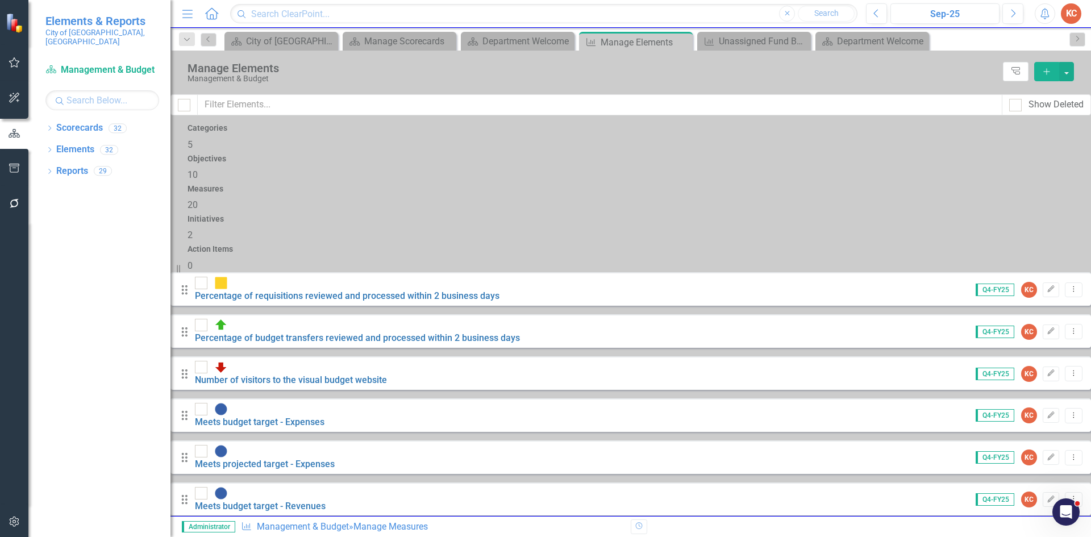
scroll to position [227, 0]
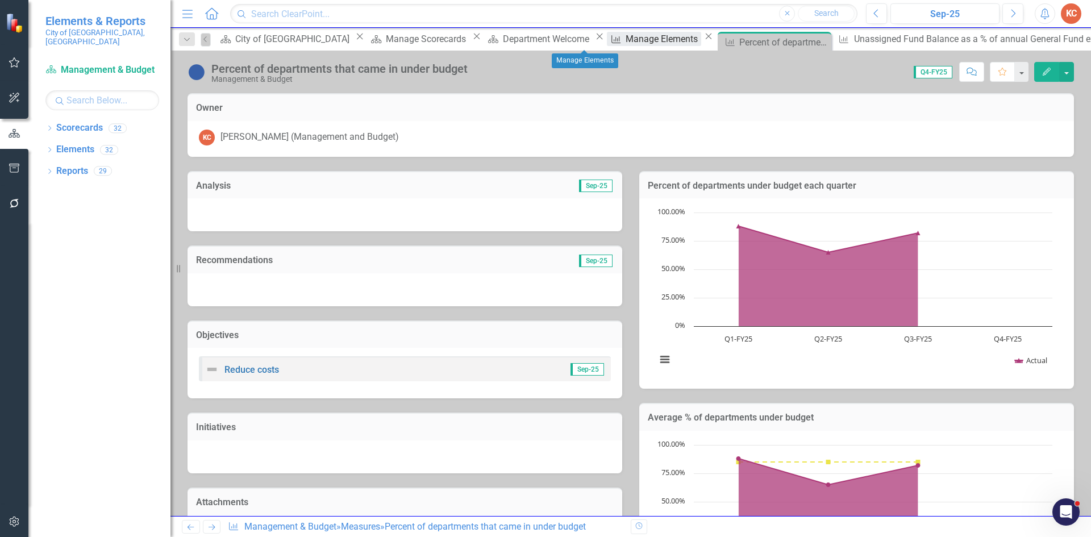
click at [626, 44] on div "Manage Elements" at bounding box center [664, 39] width 76 height 14
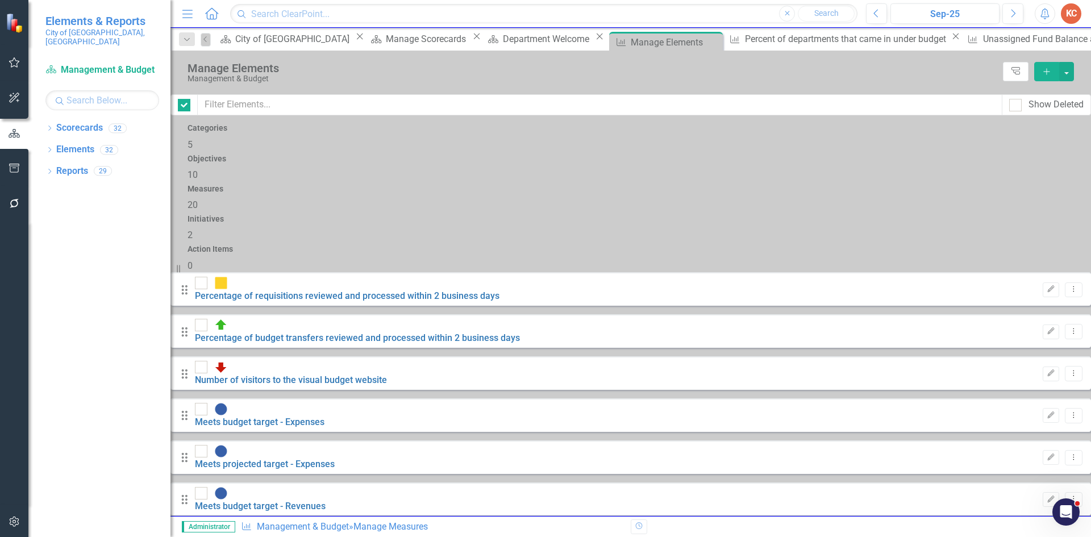
checkbox input "false"
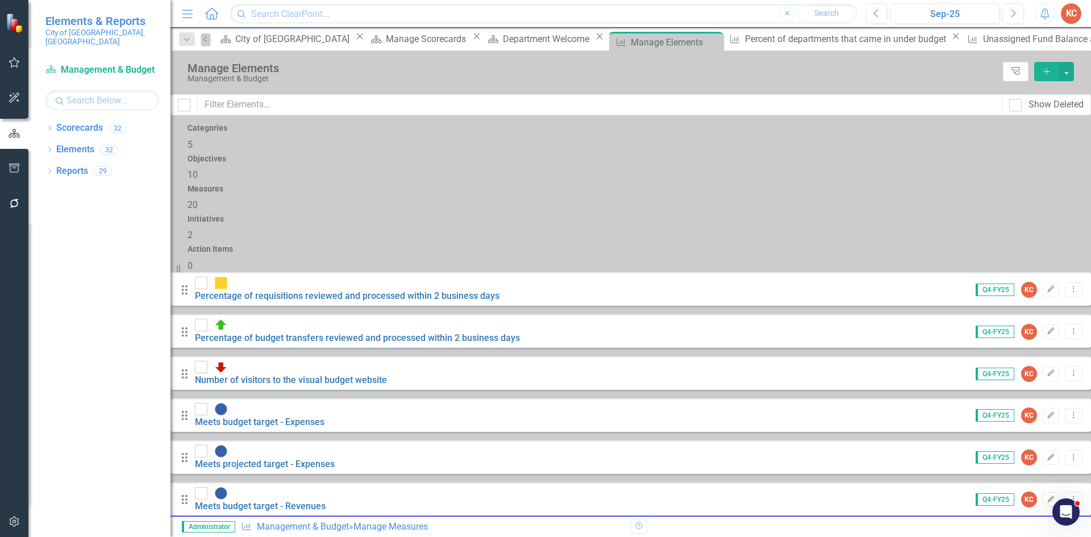
scroll to position [405, 0]
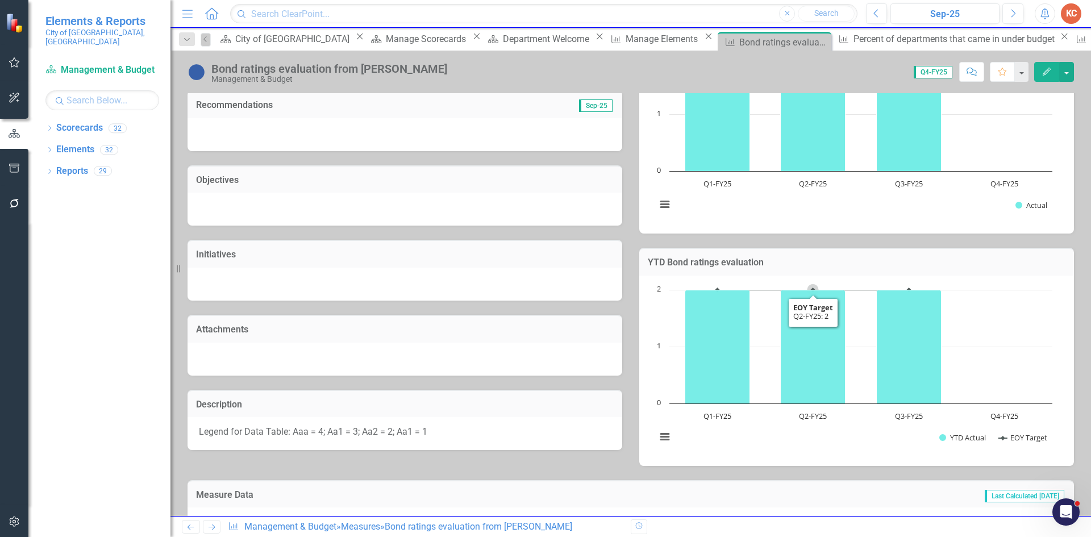
scroll to position [302, 0]
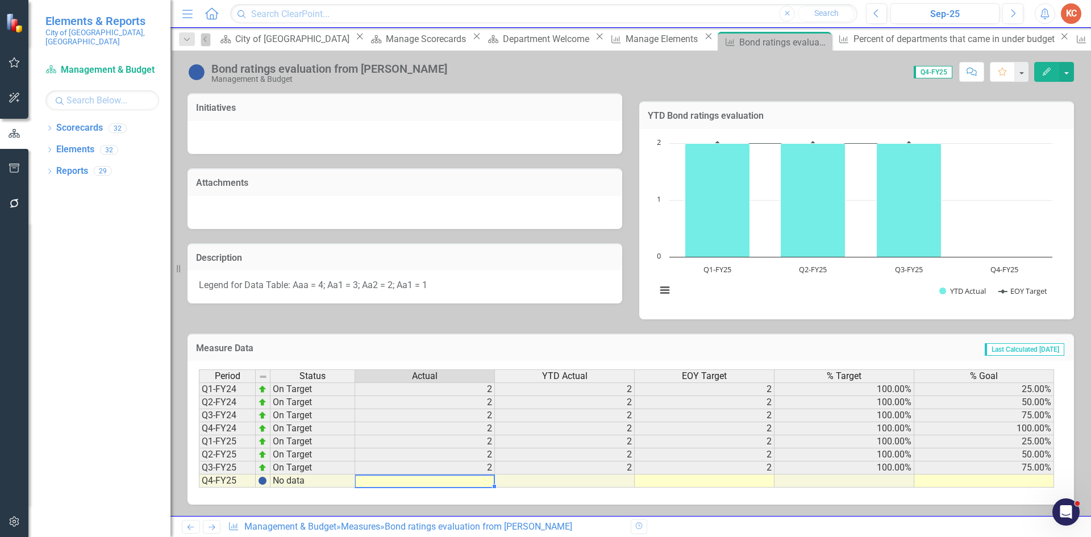
click at [490, 482] on td at bounding box center [425, 481] width 140 height 13
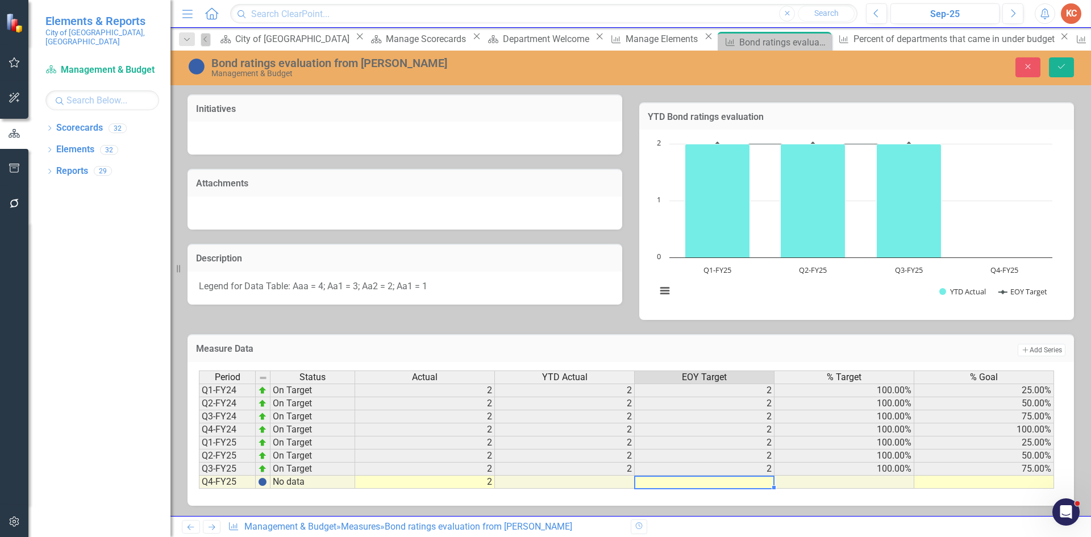
click at [676, 486] on td at bounding box center [705, 482] width 140 height 13
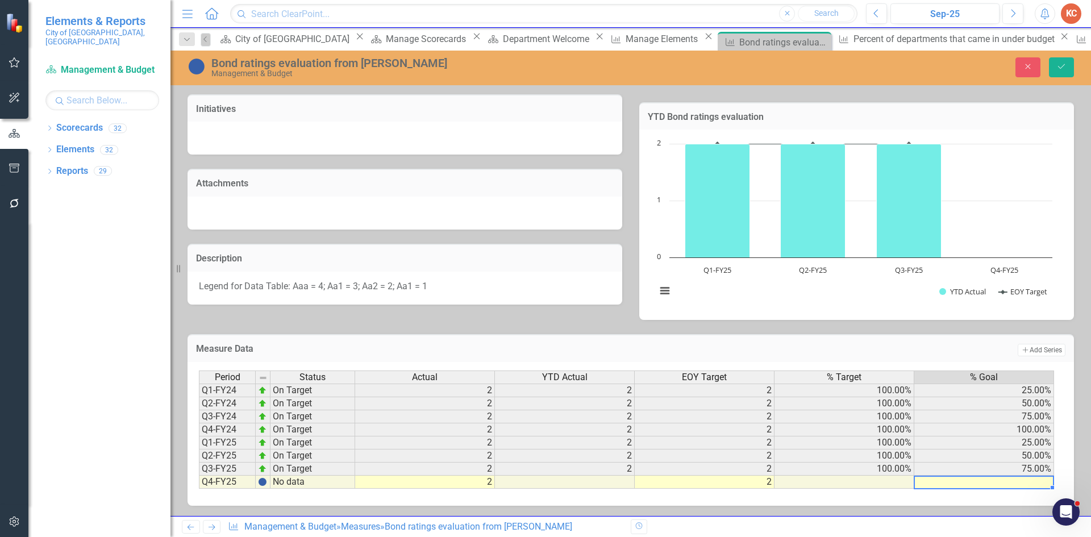
drag, startPoint x: 938, startPoint y: 482, endPoint x: 912, endPoint y: 469, distance: 29.0
click at [929, 481] on td at bounding box center [984, 482] width 140 height 13
type textarea "100"
click at [1059, 72] on button "Save" at bounding box center [1061, 67] width 25 height 20
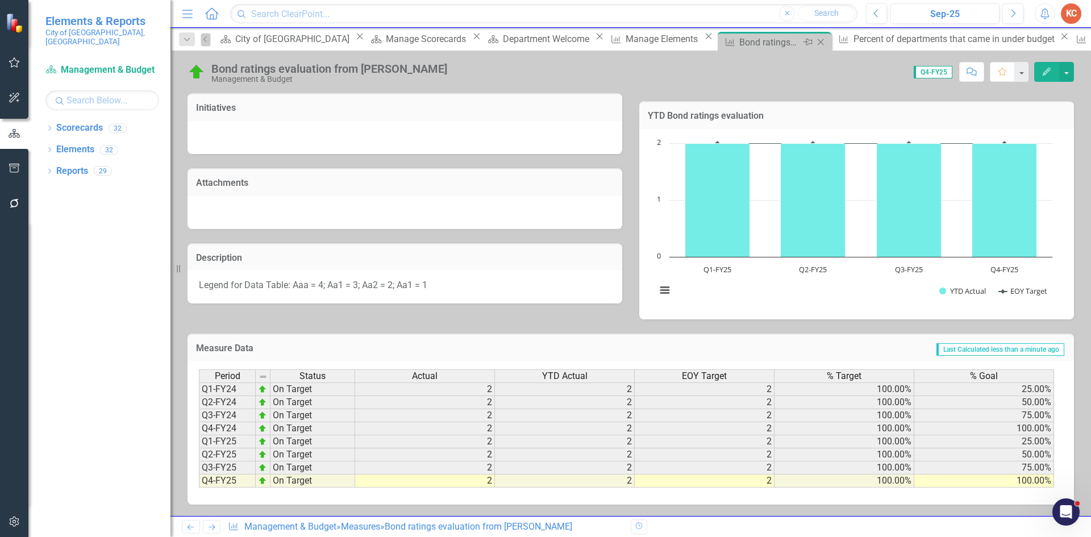
click at [815, 43] on icon "Close" at bounding box center [820, 42] width 11 height 9
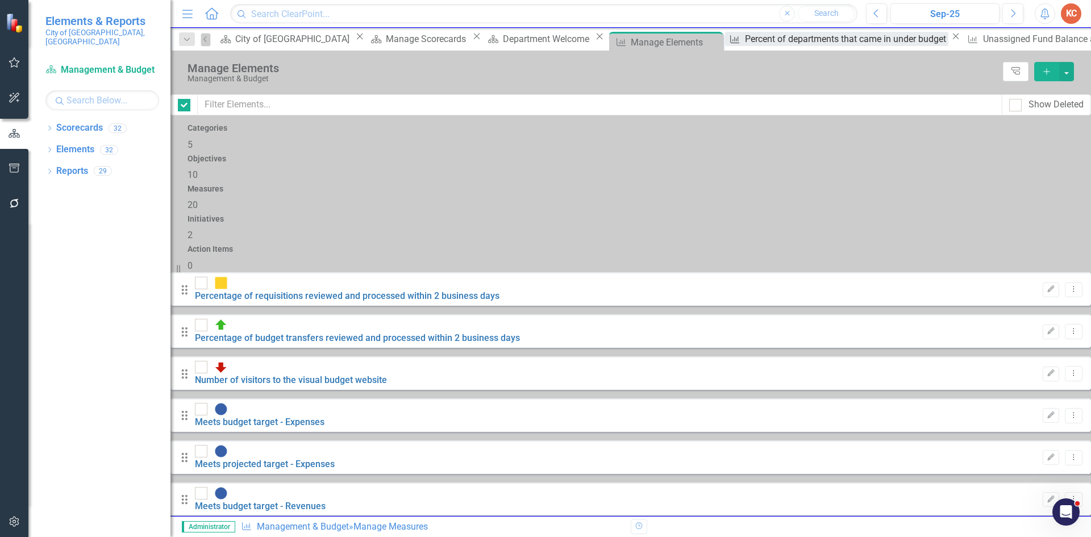
checkbox input "false"
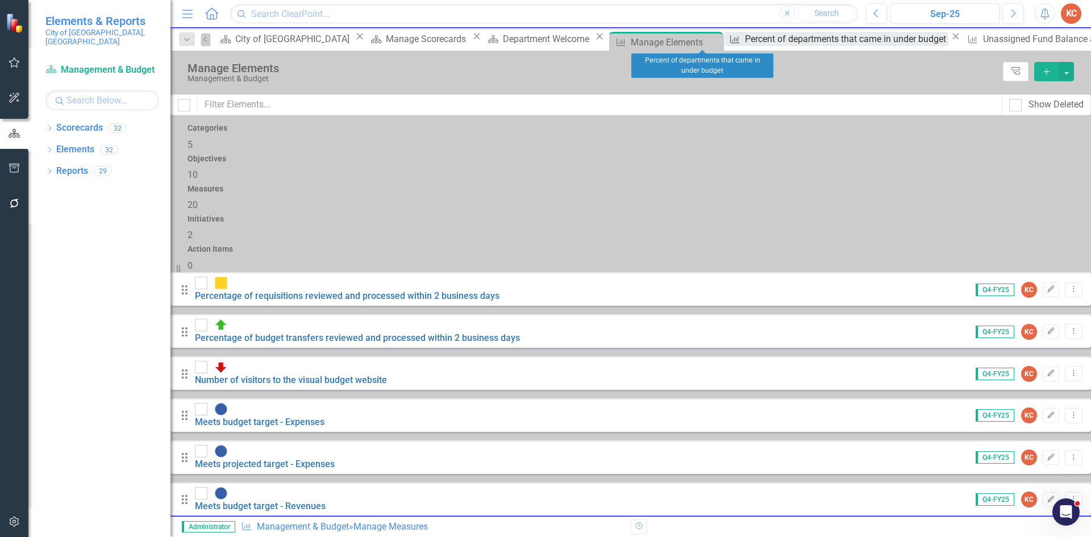
click at [745, 38] on div "Percent of departments that came in under budget" at bounding box center [847, 39] width 204 height 14
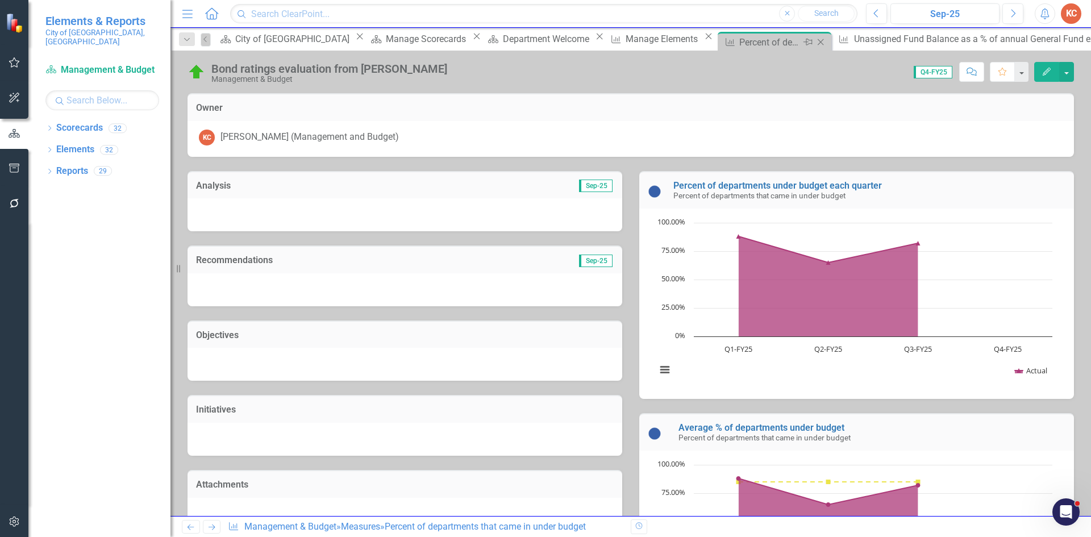
click at [815, 44] on icon "Close" at bounding box center [820, 42] width 11 height 9
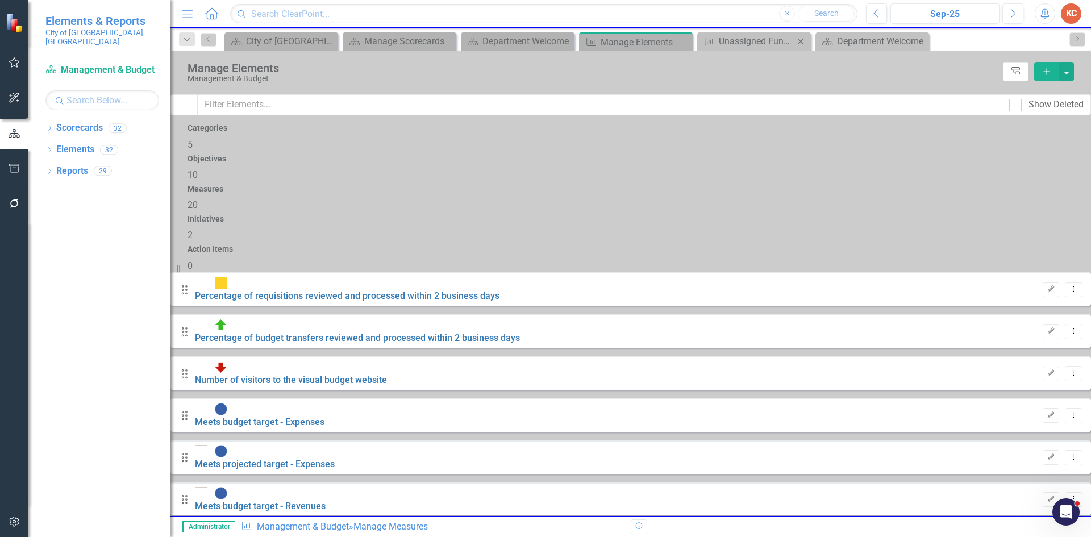
checkbox input "false"
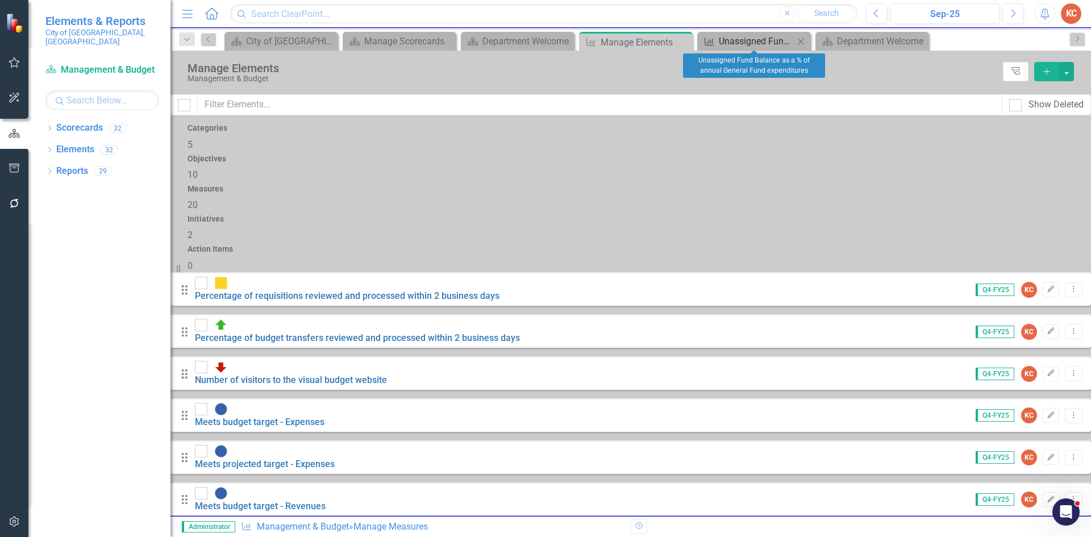
drag, startPoint x: 731, startPoint y: 43, endPoint x: 743, endPoint y: 43, distance: 11.9
click at [736, 43] on div "Unassigned Fund Balance as a % of annual General Fund expenditures" at bounding box center [756, 41] width 75 height 14
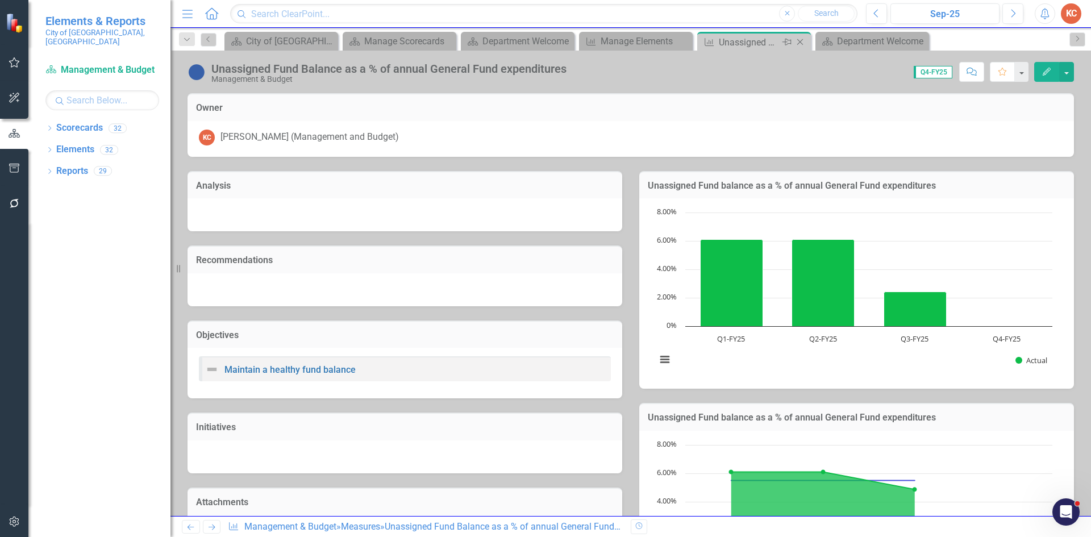
click at [799, 41] on icon "Close" at bounding box center [799, 42] width 11 height 9
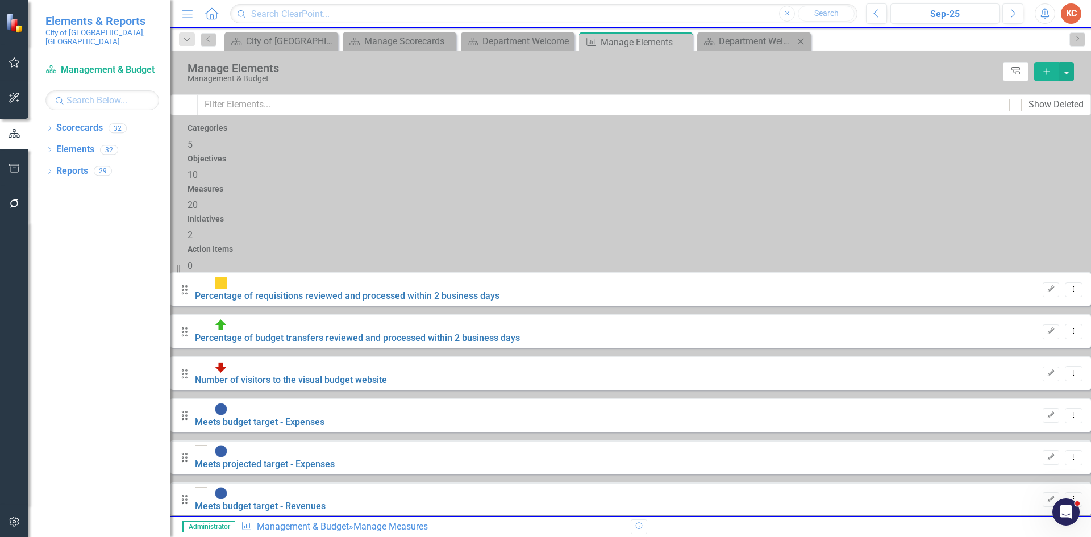
checkbox input "false"
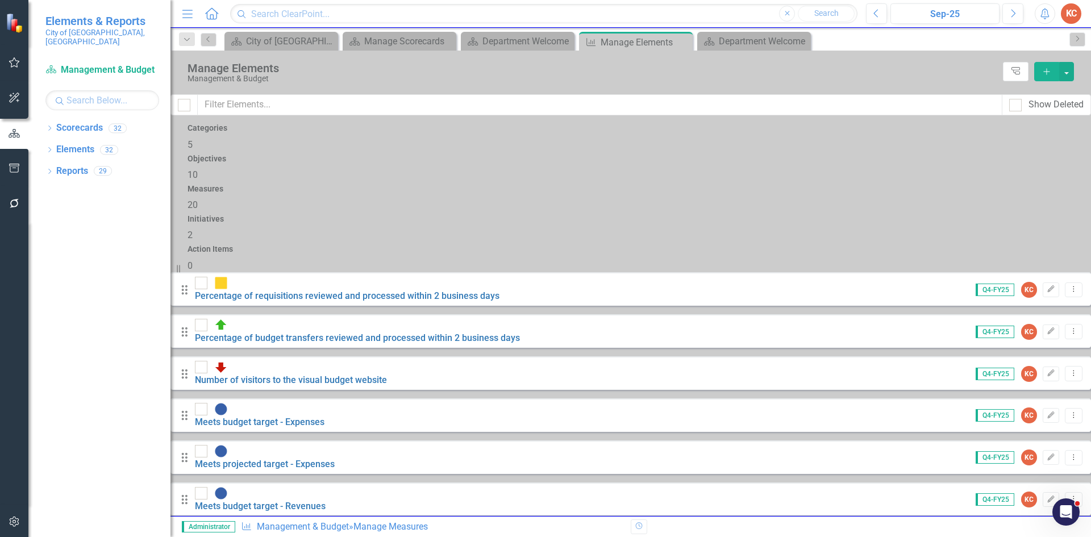
scroll to position [405, 0]
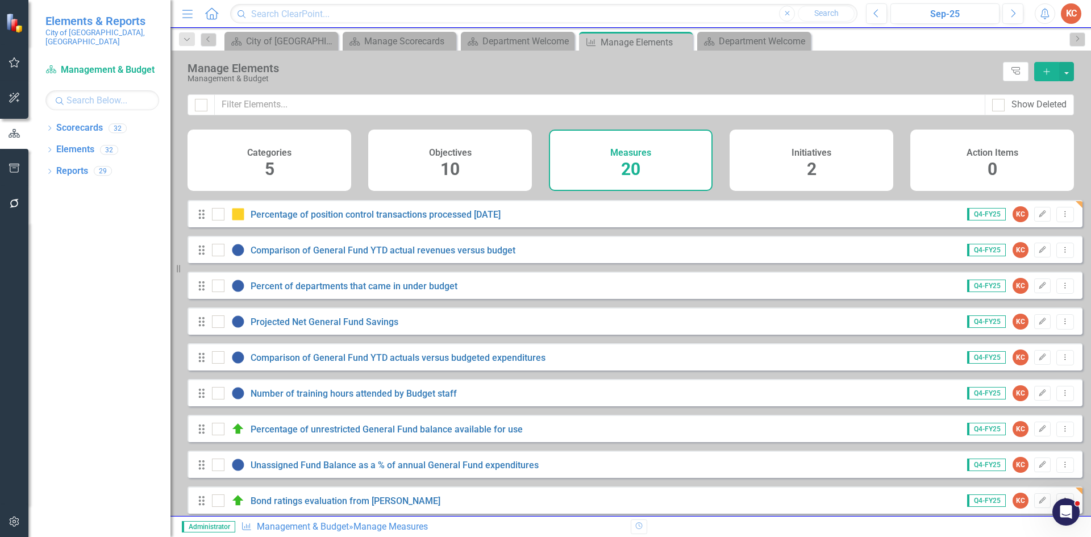
scroll to position [348, 0]
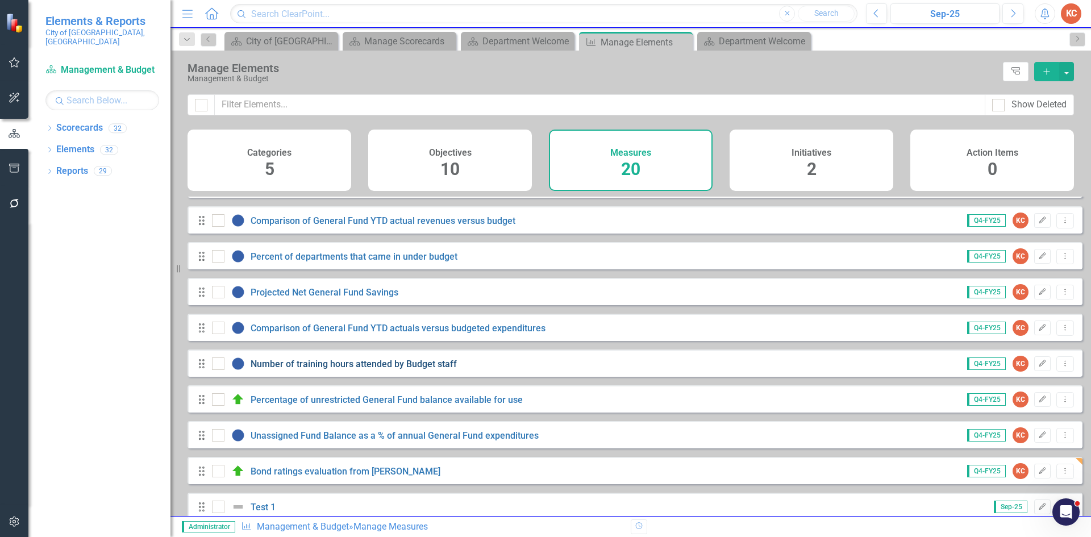
click at [334, 369] on link "Number of training hours attended by Budget staff" at bounding box center [354, 364] width 206 height 11
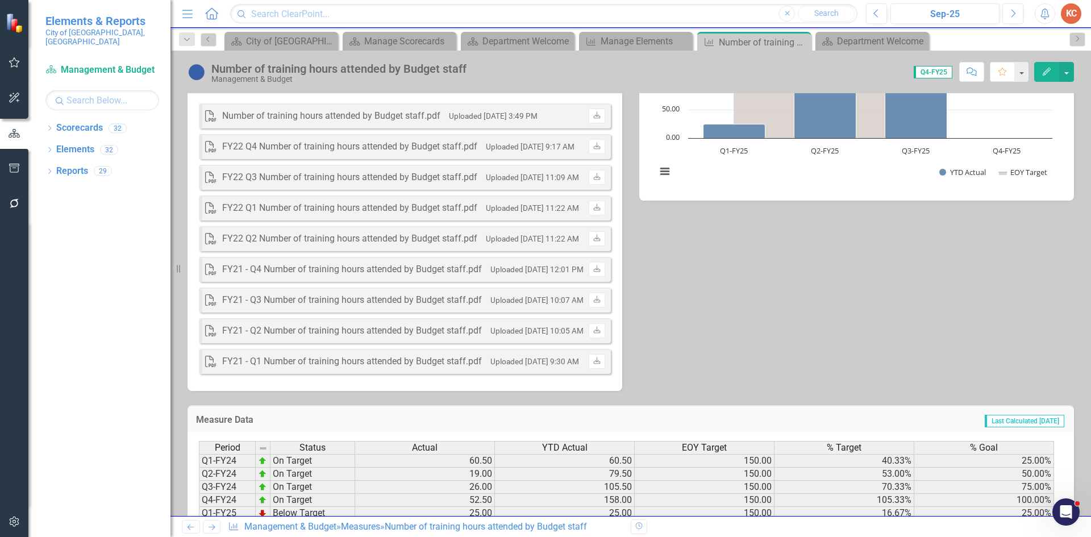
scroll to position [492, 0]
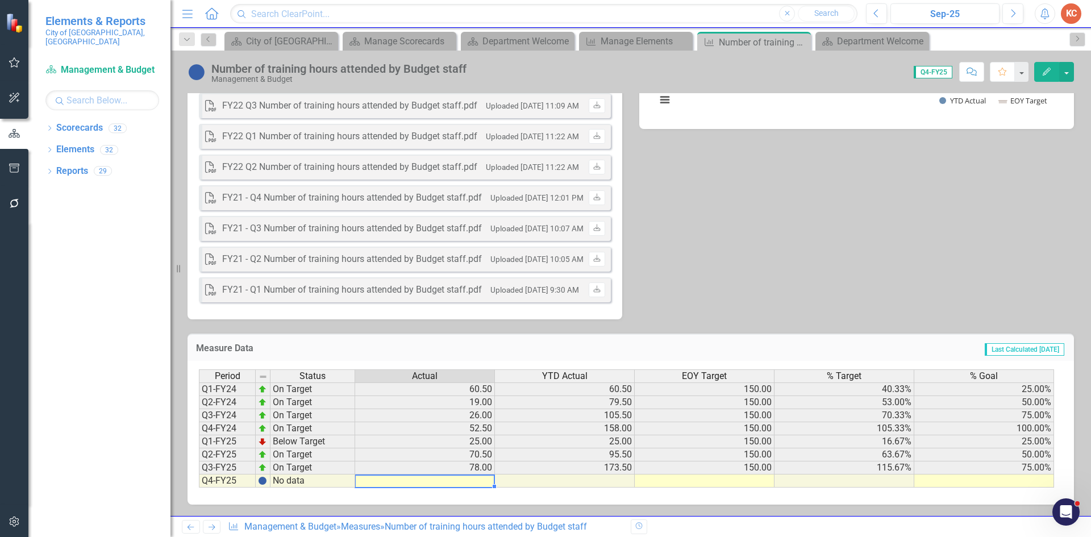
click at [473, 481] on td at bounding box center [425, 481] width 140 height 13
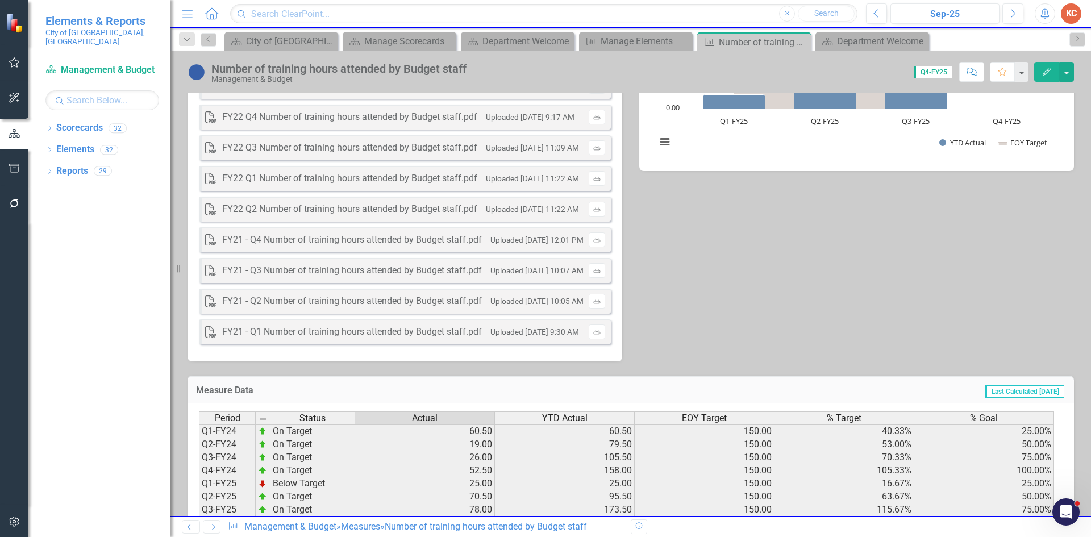
scroll to position [378, 0]
